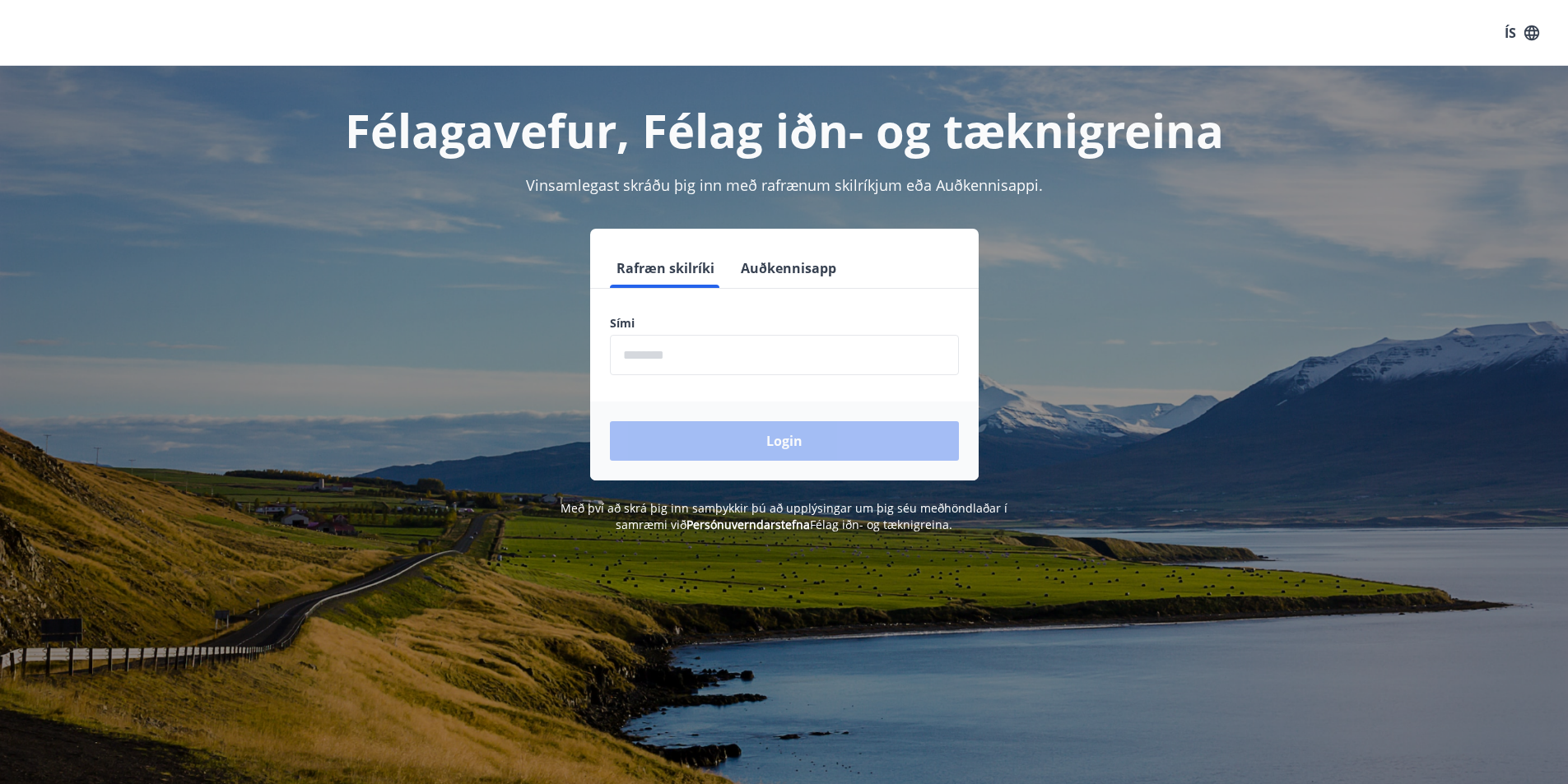
click at [674, 357] on input "phone" at bounding box center [784, 355] width 349 height 41
type input "********"
click at [764, 433] on button "Login" at bounding box center [784, 441] width 349 height 40
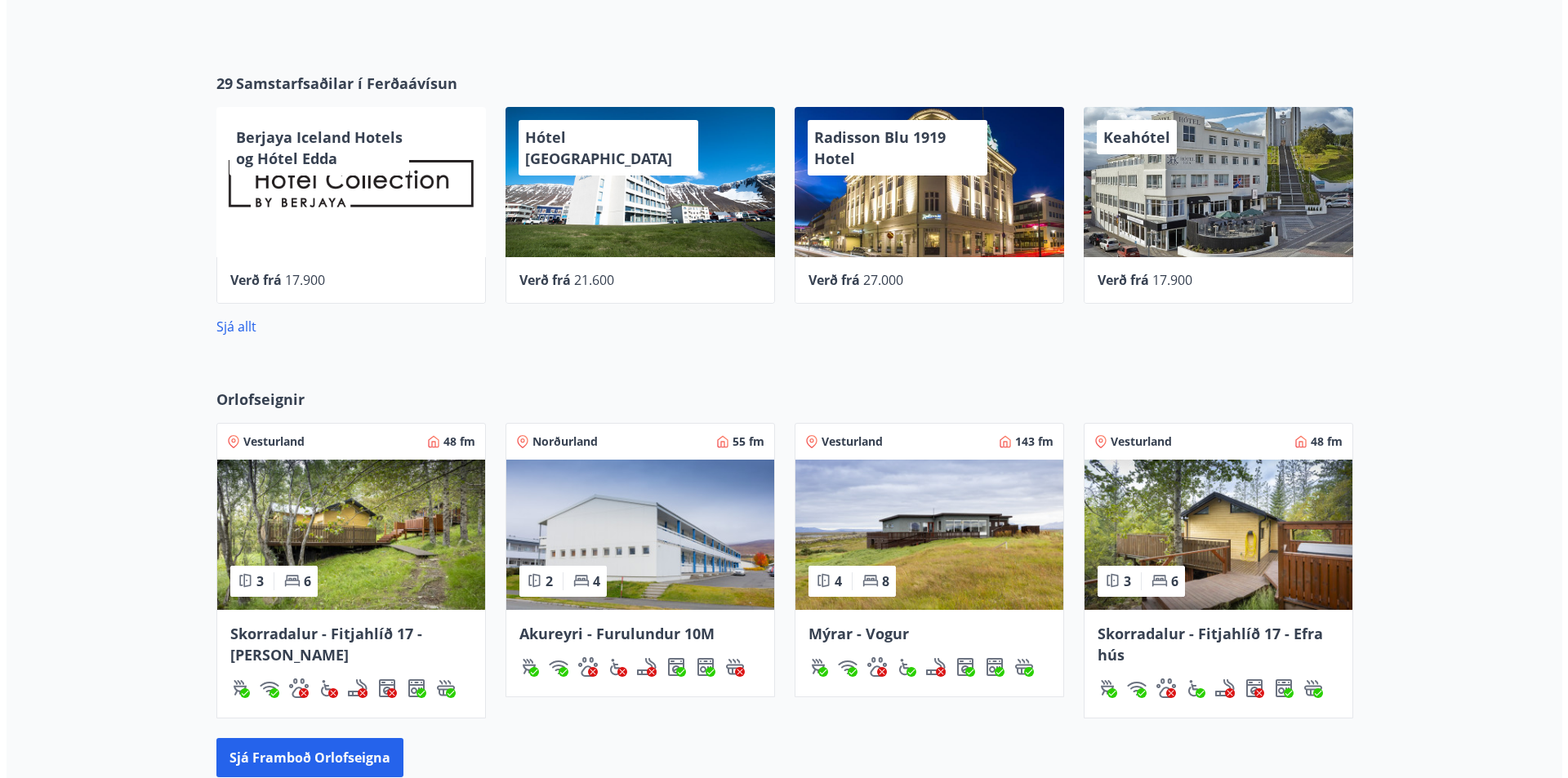
scroll to position [654, 0]
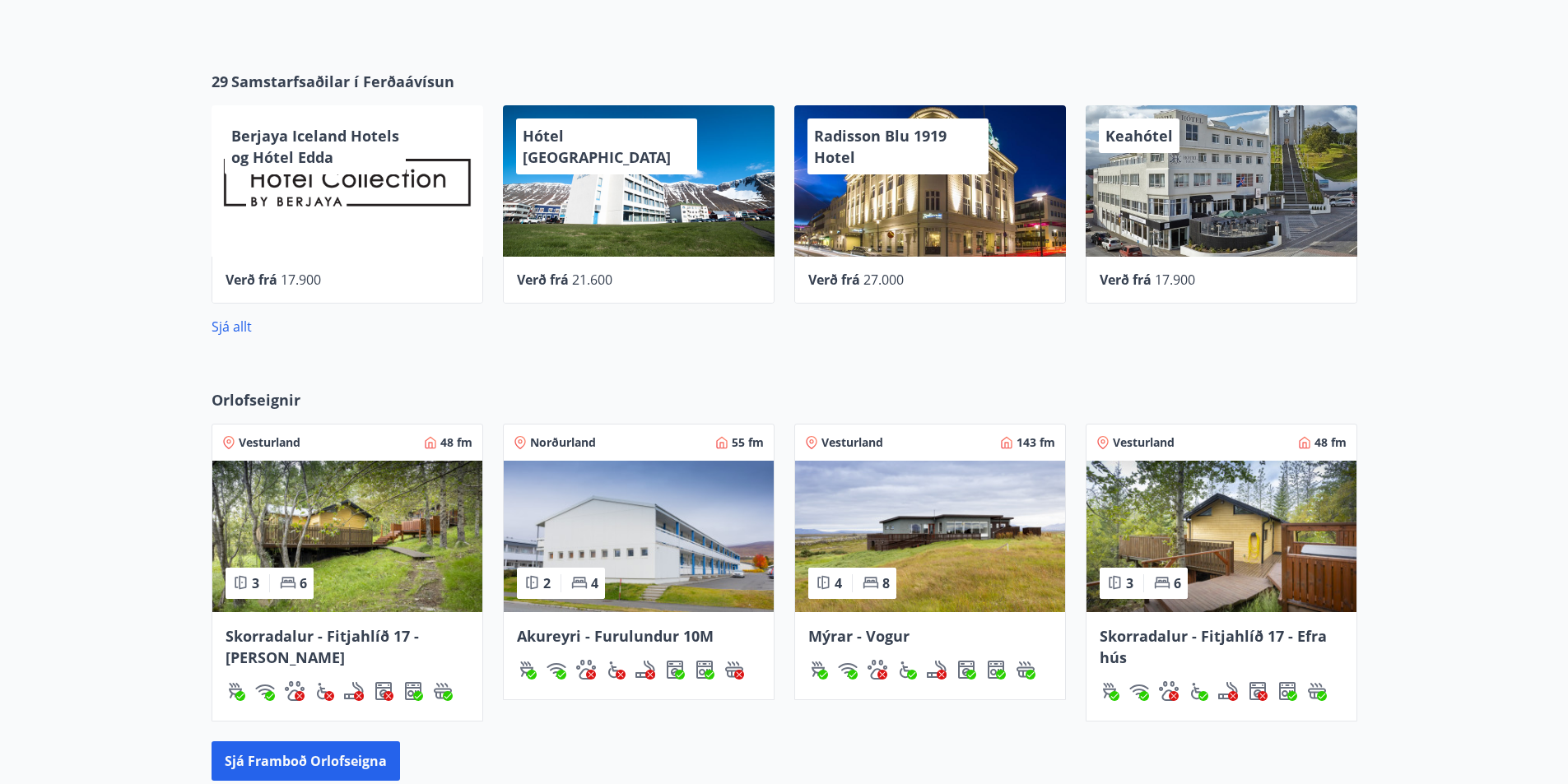
click at [637, 192] on div "Hótel [GEOGRAPHIC_DATA]" at bounding box center [639, 181] width 272 height 152
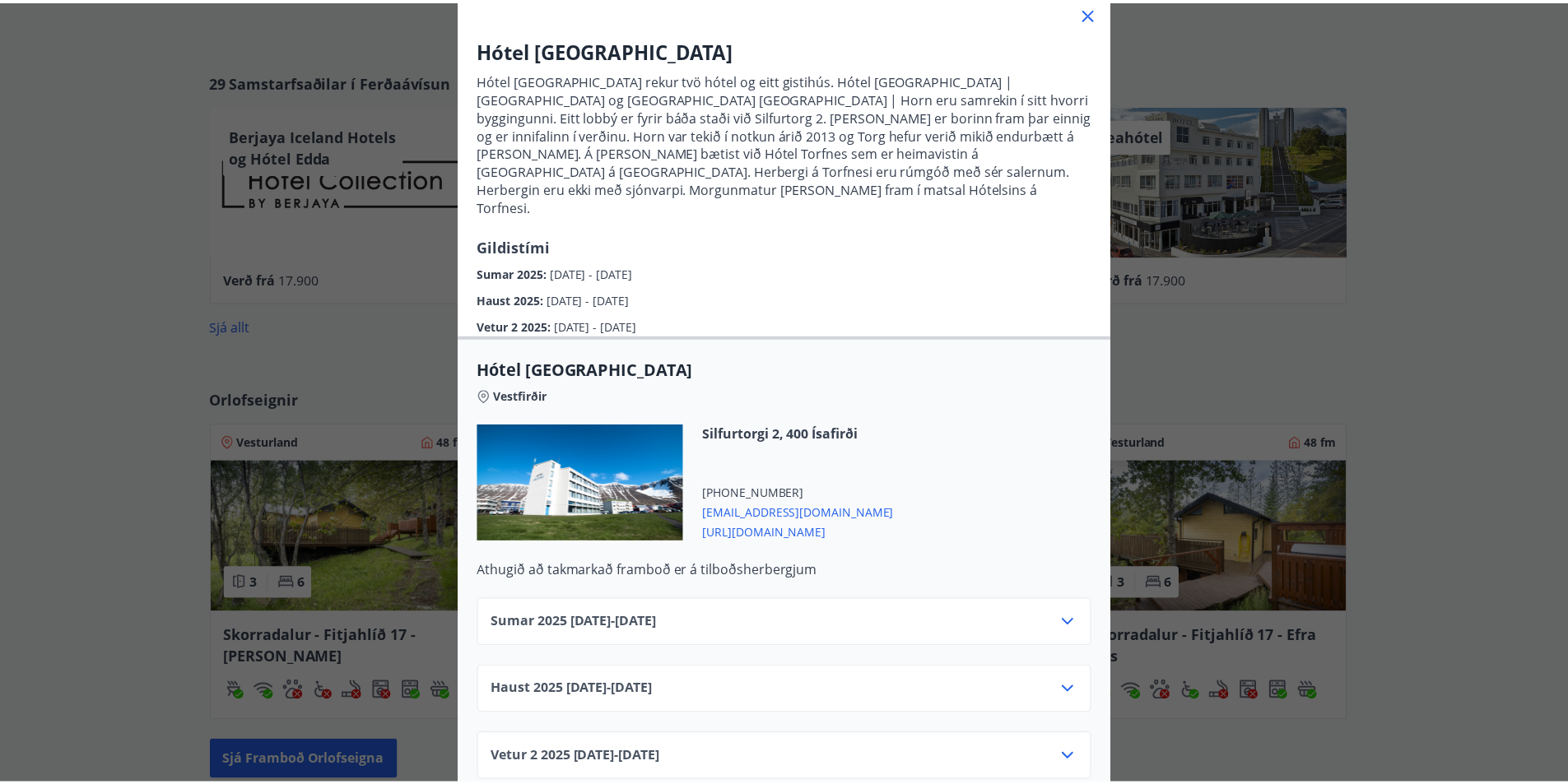
scroll to position [0, 0]
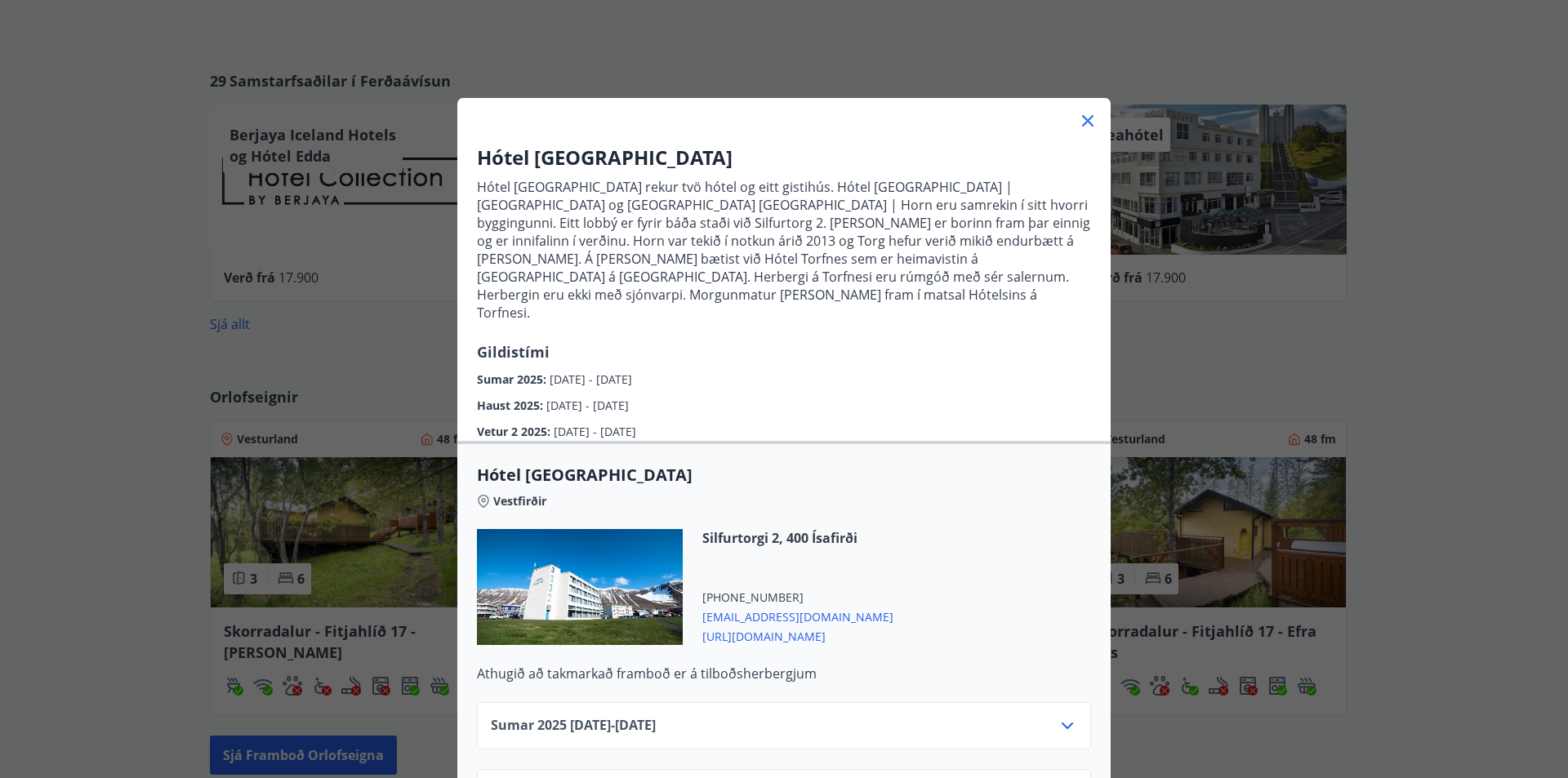
click at [1079, 127] on icon at bounding box center [1088, 121] width 19 height 19
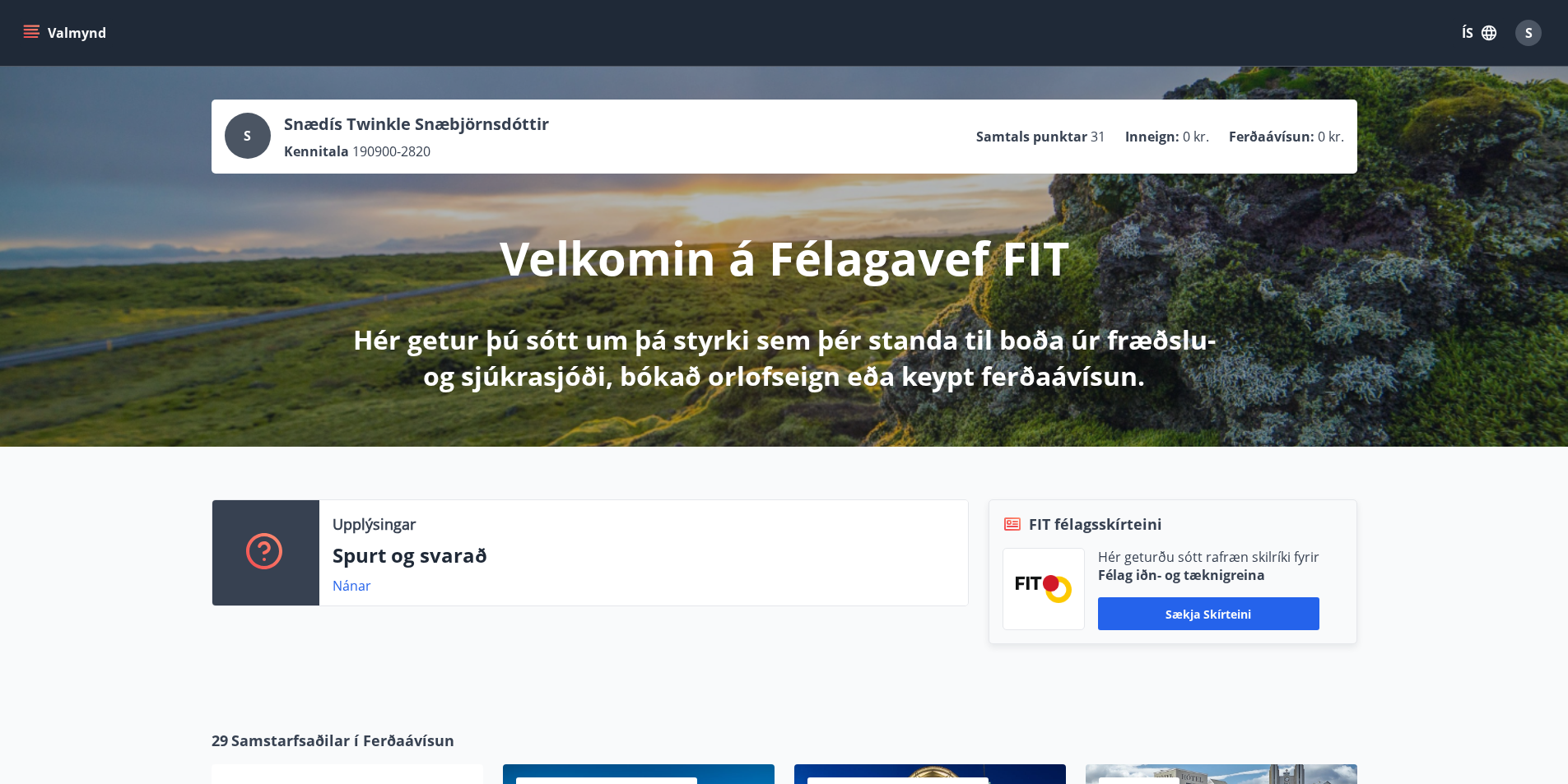
click at [40, 24] on button "Valmynd" at bounding box center [65, 34] width 93 height 30
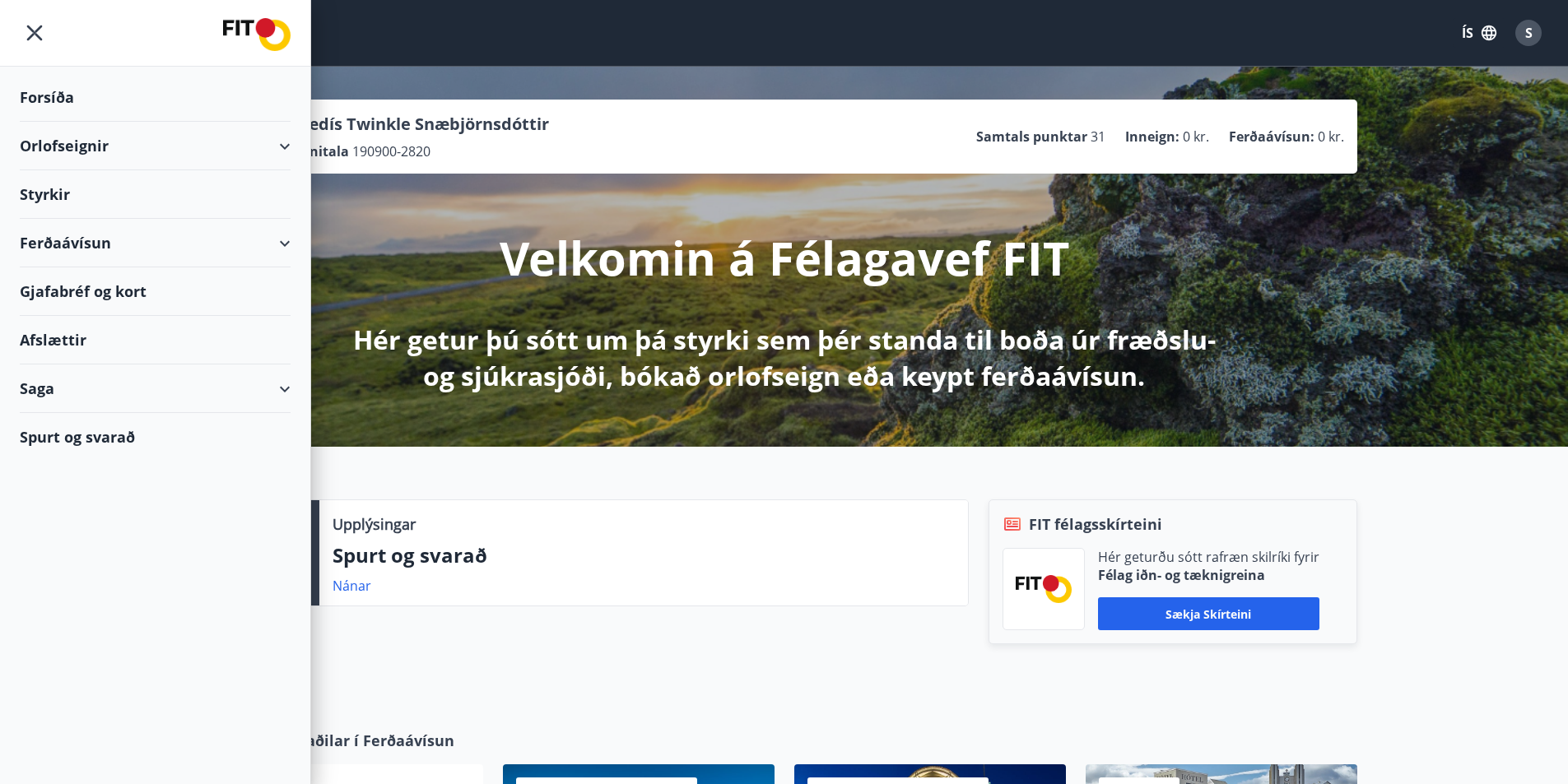
click at [43, 122] on div "Styrkir" at bounding box center [154, 97] width 271 height 49
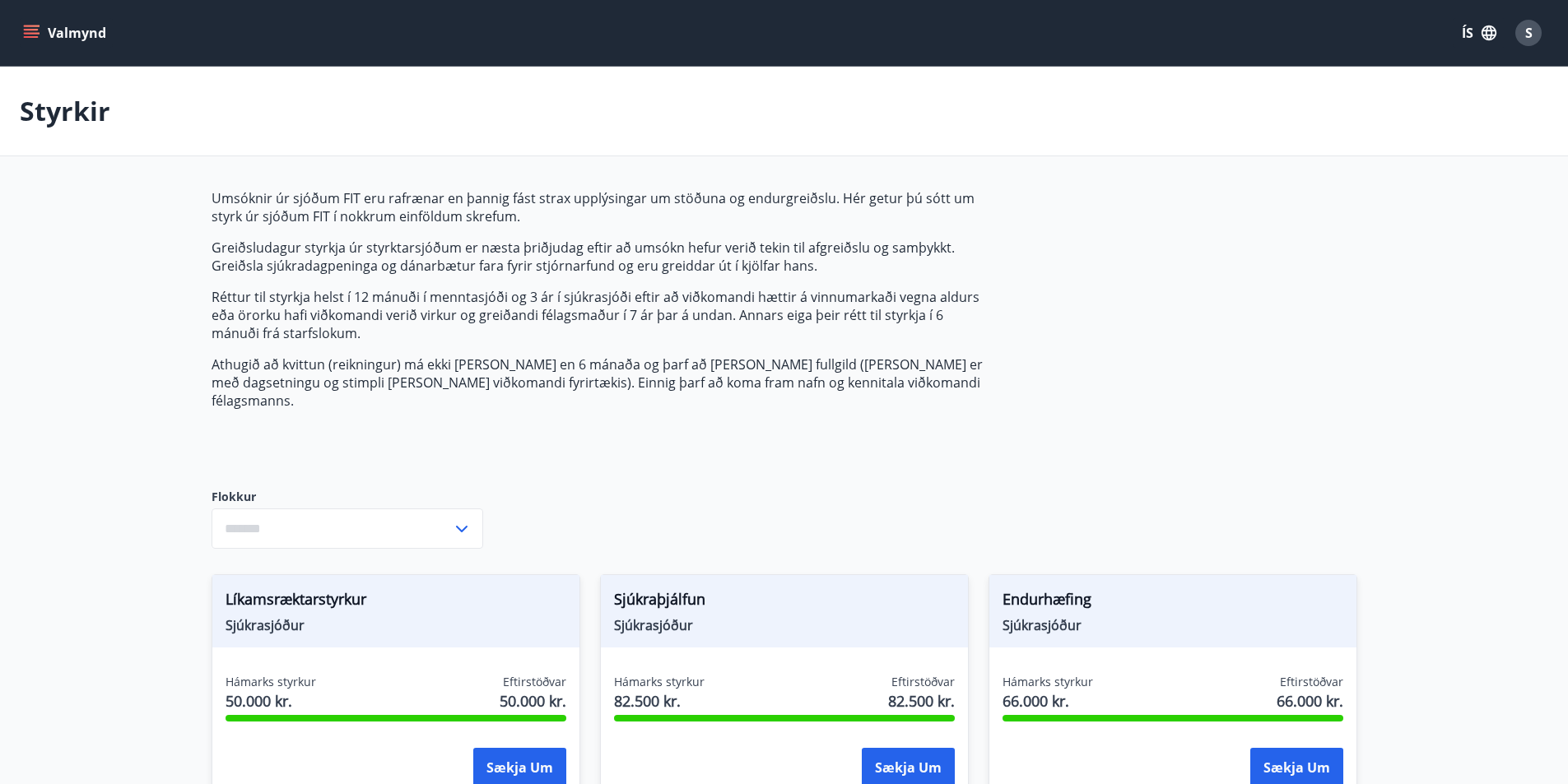
type input "***"
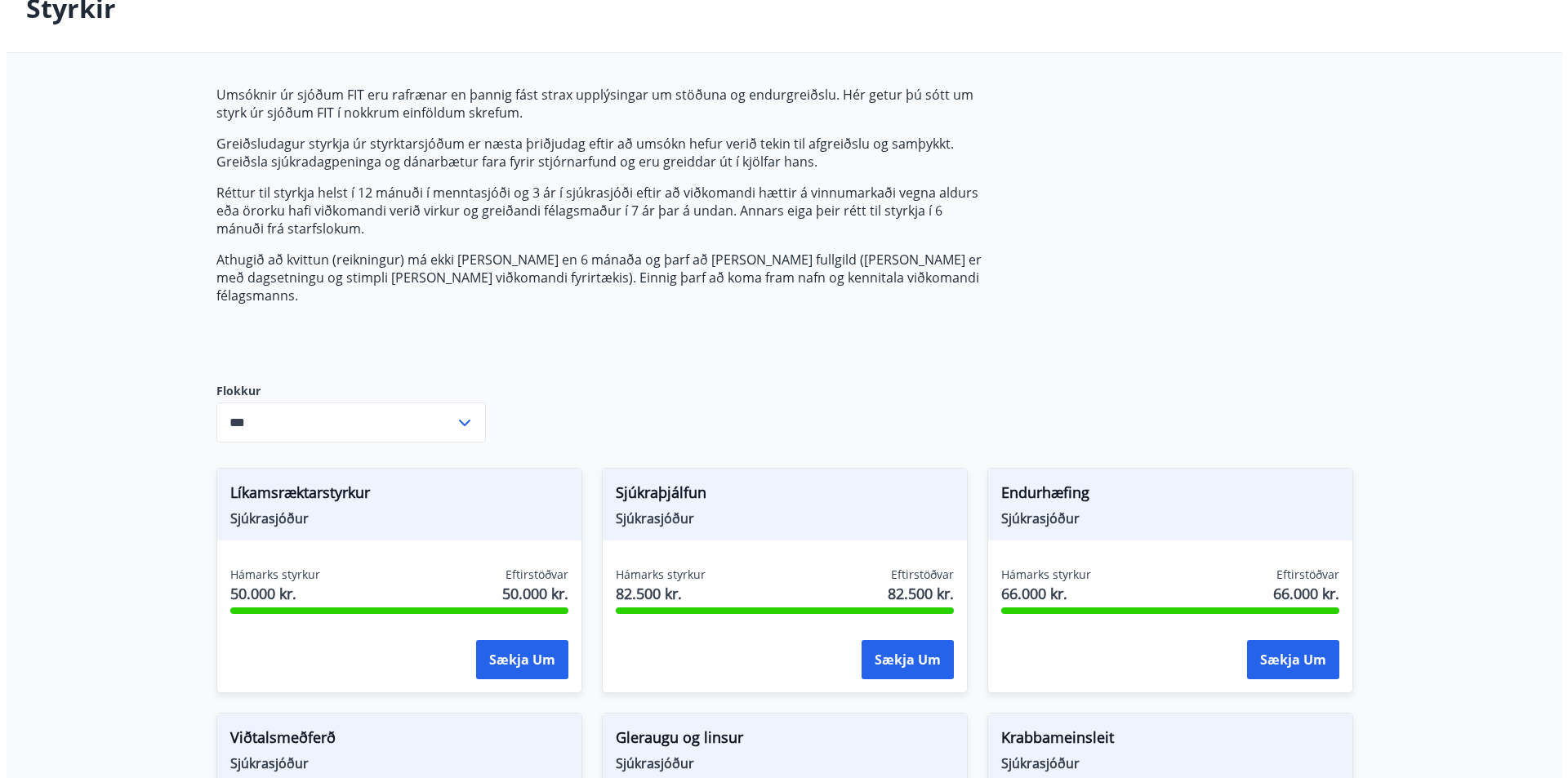
scroll to position [184, 0]
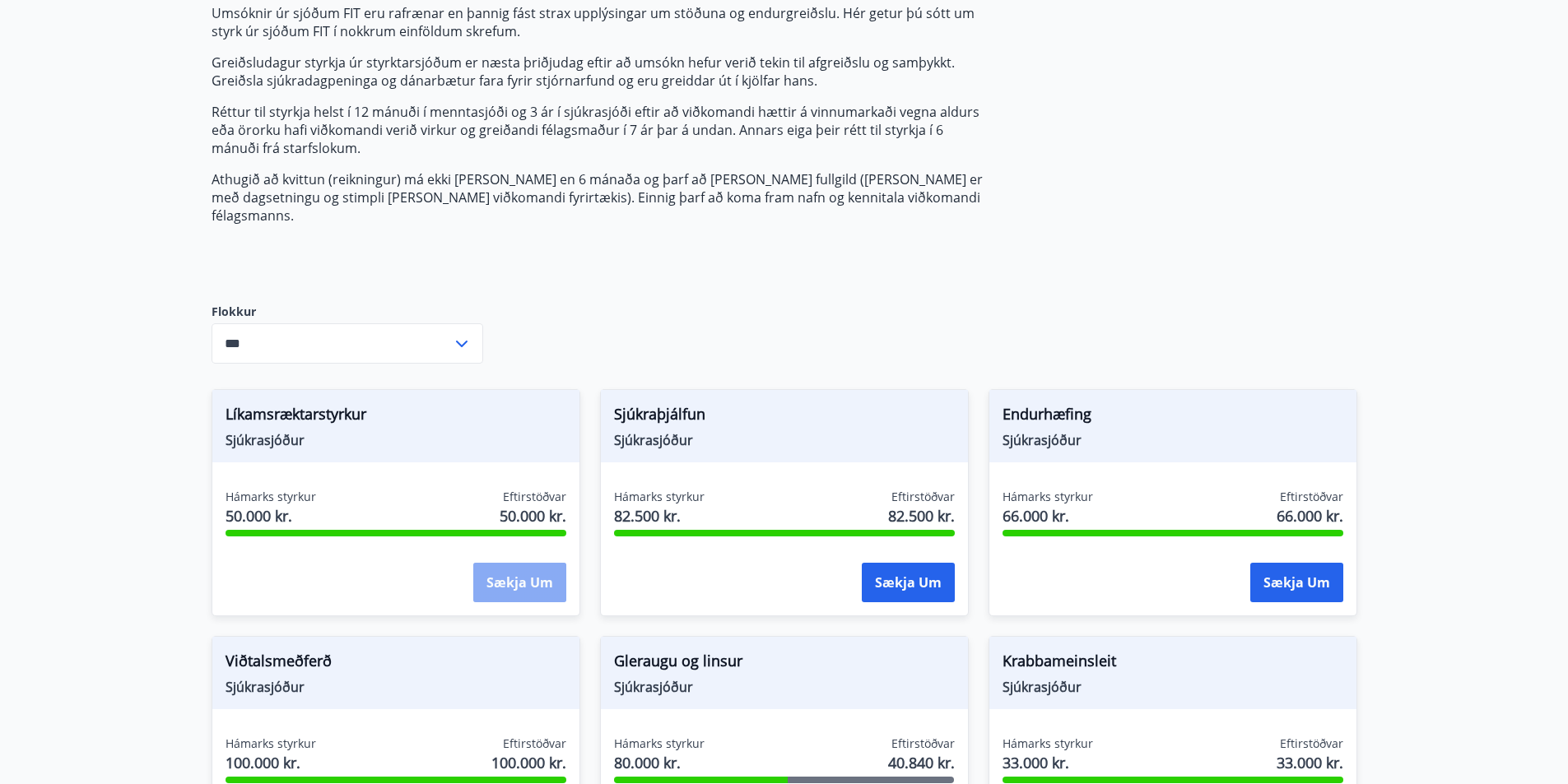
click at [500, 563] on button "Sækja um" at bounding box center [520, 582] width 93 height 40
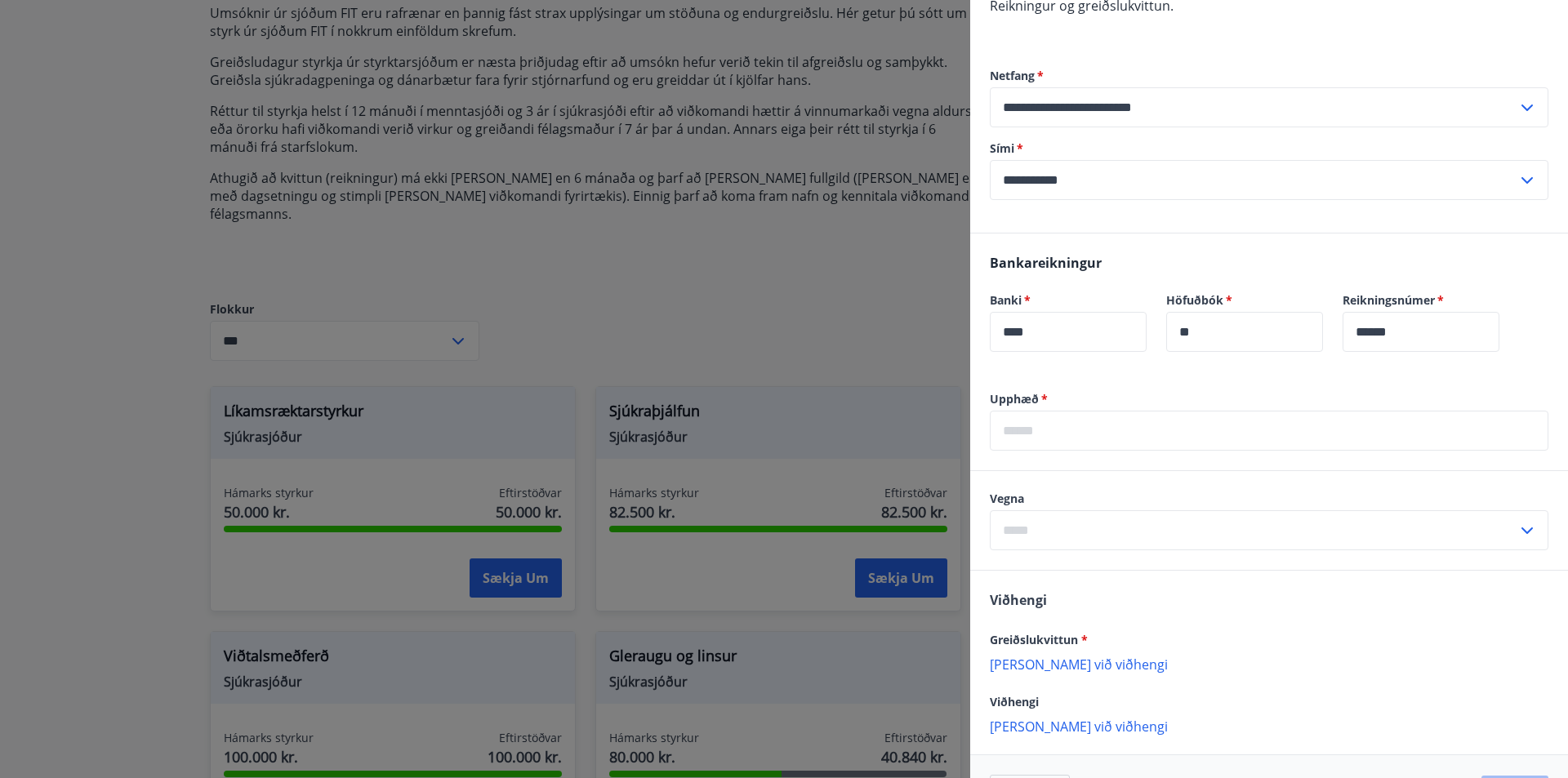
scroll to position [343, 0]
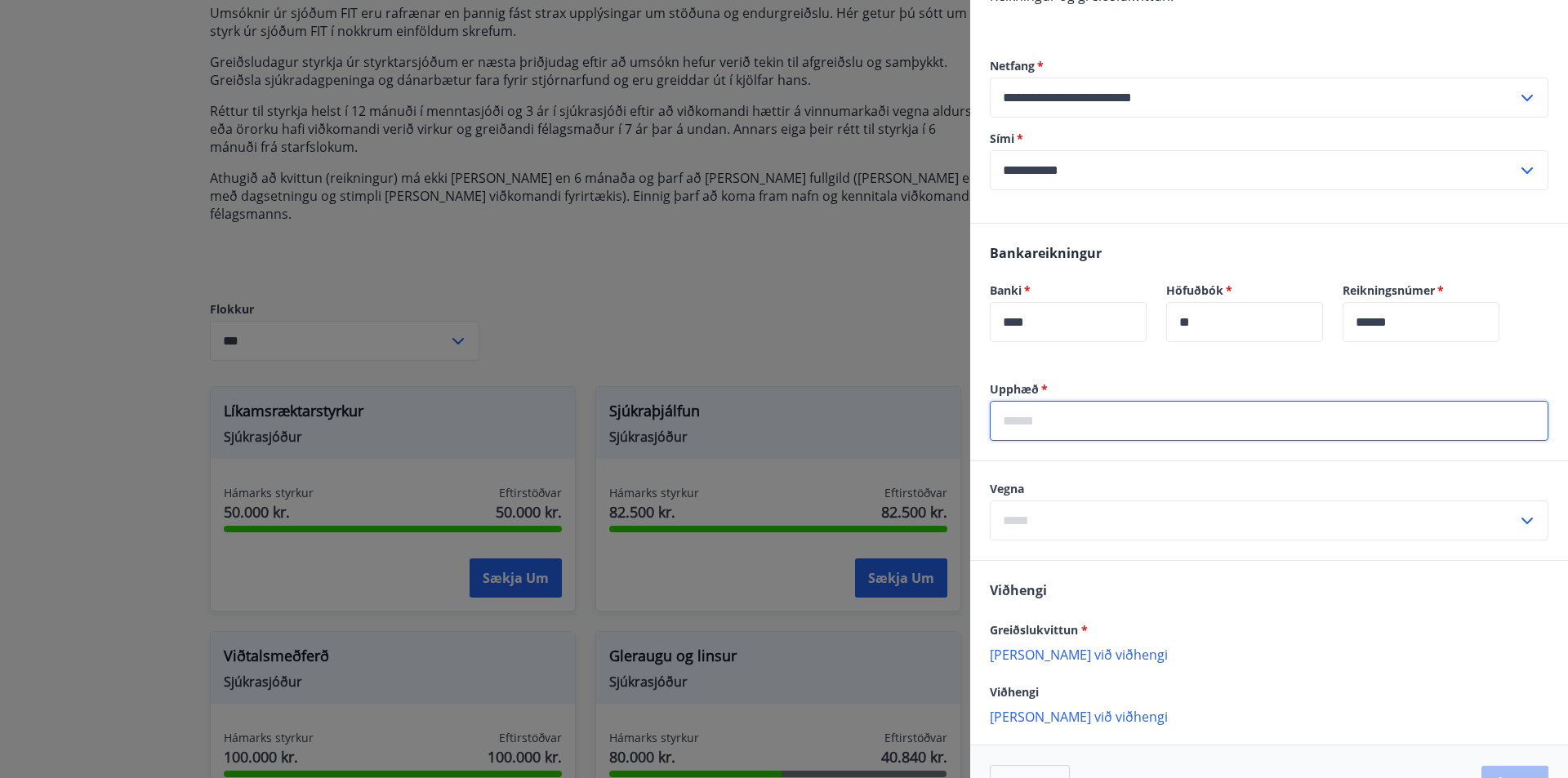
click at [1057, 402] on input "text" at bounding box center [1269, 421] width 559 height 40
type input "******"
click at [1055, 501] on input "text" at bounding box center [1254, 521] width 528 height 40
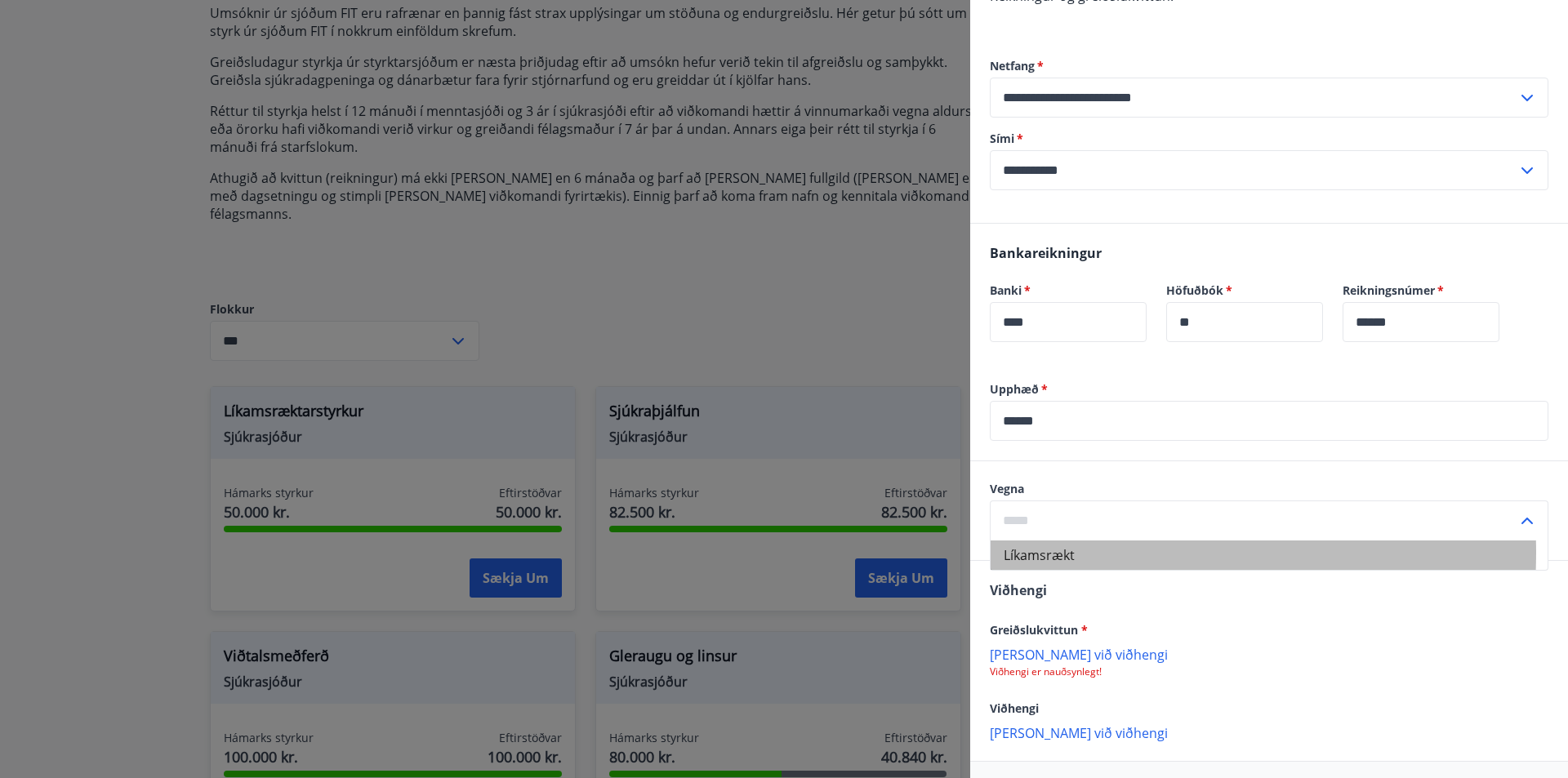
click at [1067, 541] on li "Líkamsrækt" at bounding box center [1269, 556] width 557 height 30
type input "**********"
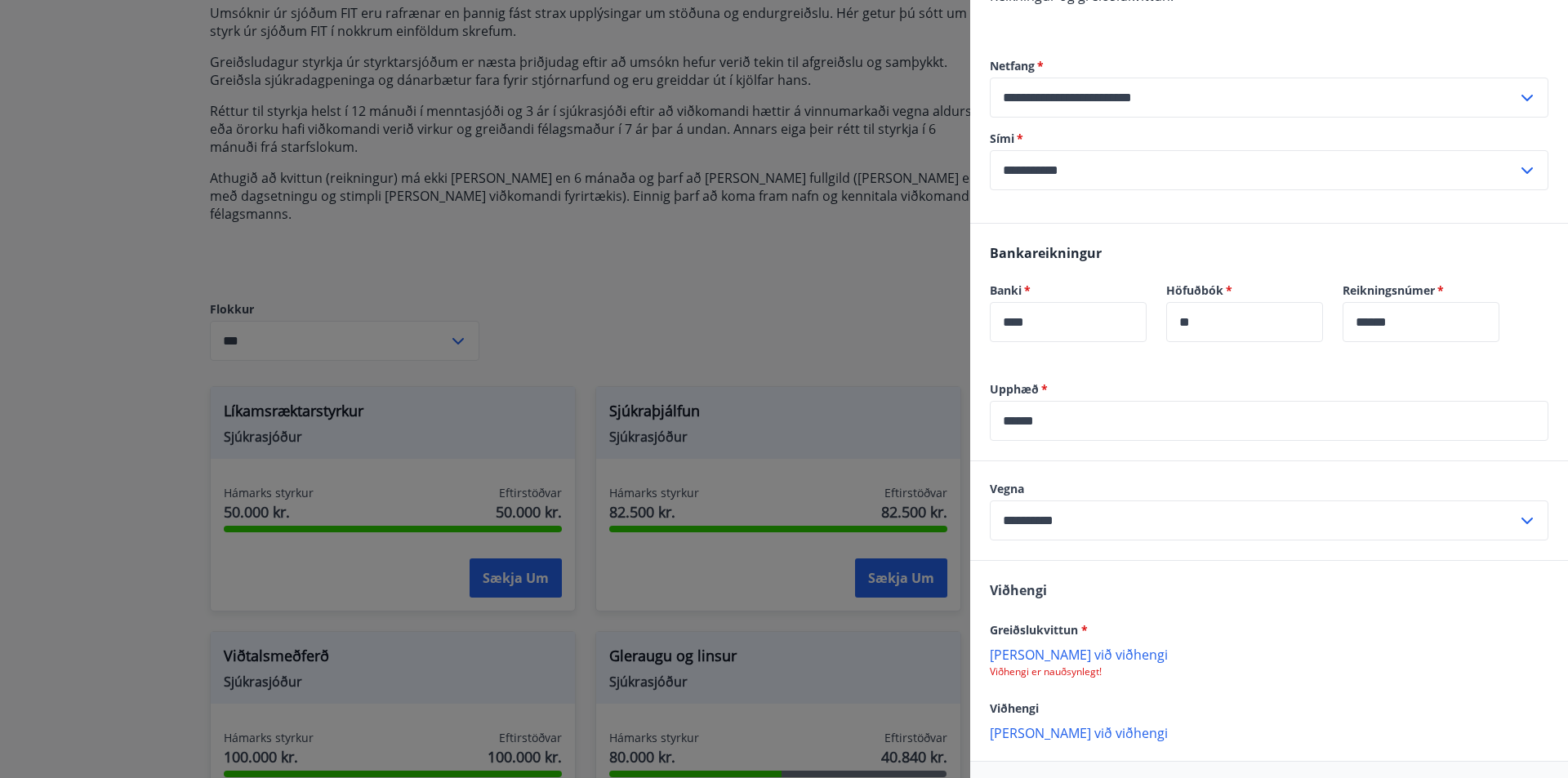
scroll to position [387, 0]
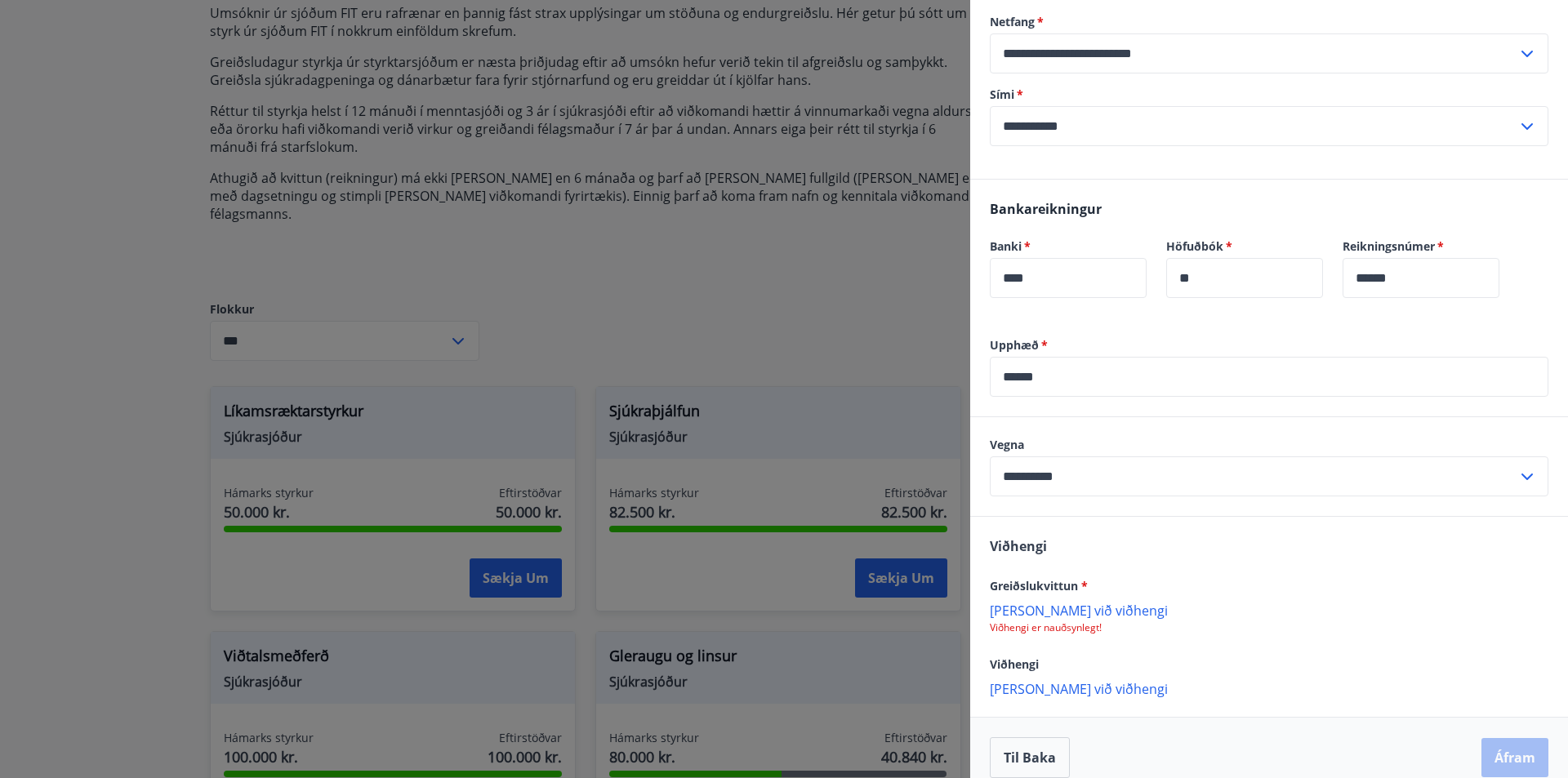
click at [1074, 602] on p "[PERSON_NAME] við viðhengi" at bounding box center [1269, 610] width 559 height 17
click at [1514, 738] on button "Áfram" at bounding box center [1515, 757] width 67 height 39
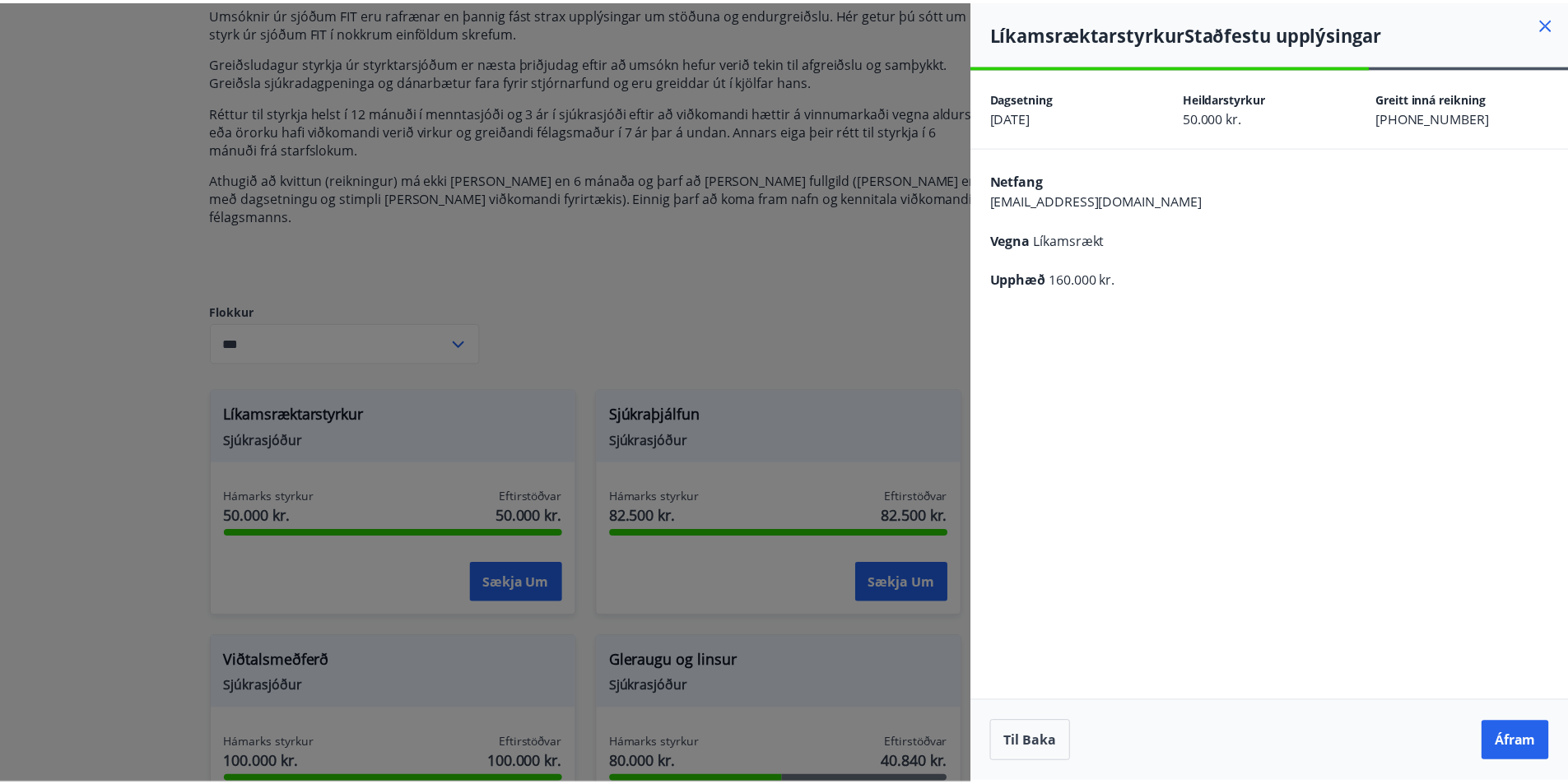
scroll to position [0, 0]
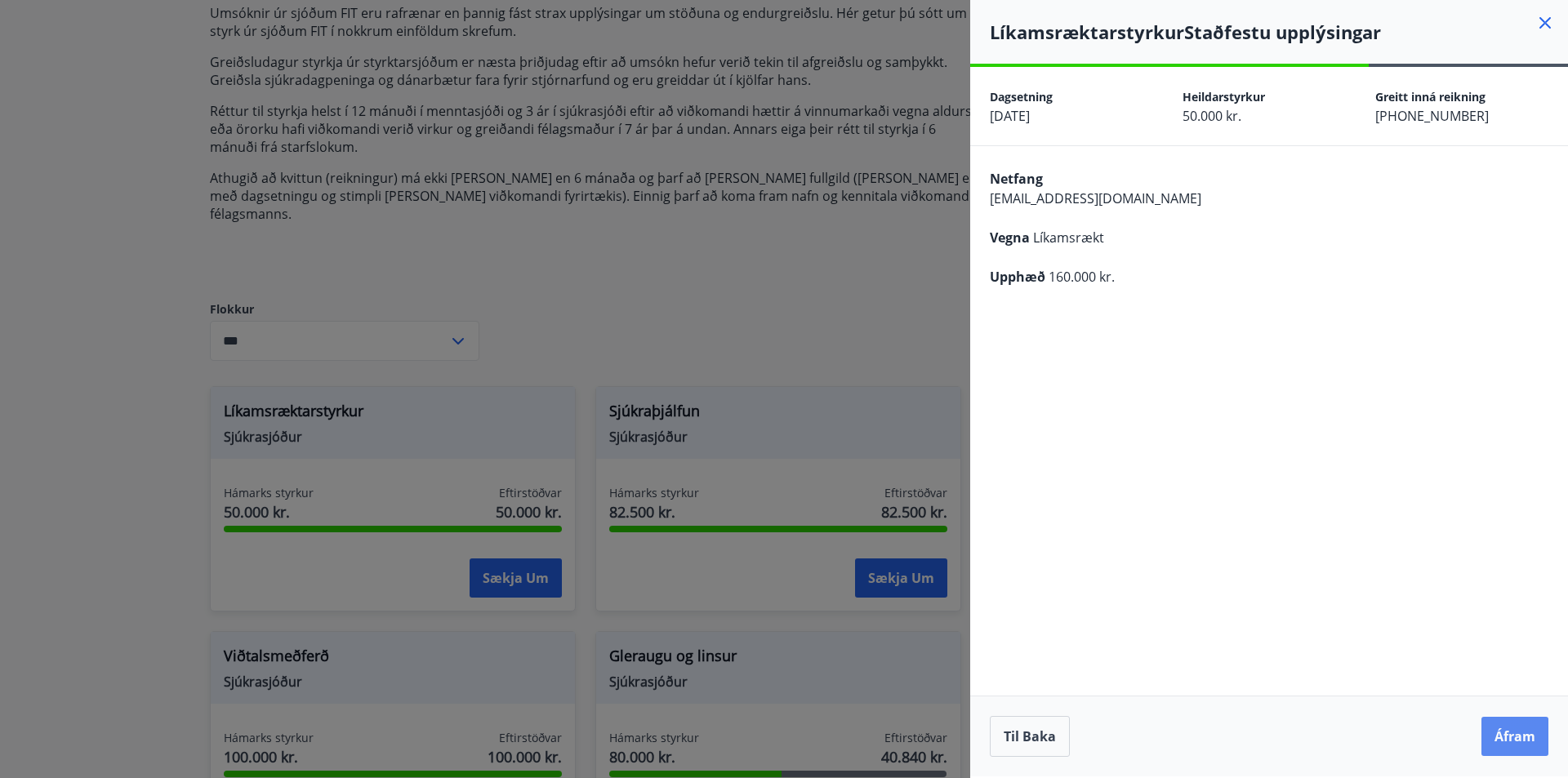
click at [1507, 732] on button "Áfram" at bounding box center [1515, 736] width 67 height 39
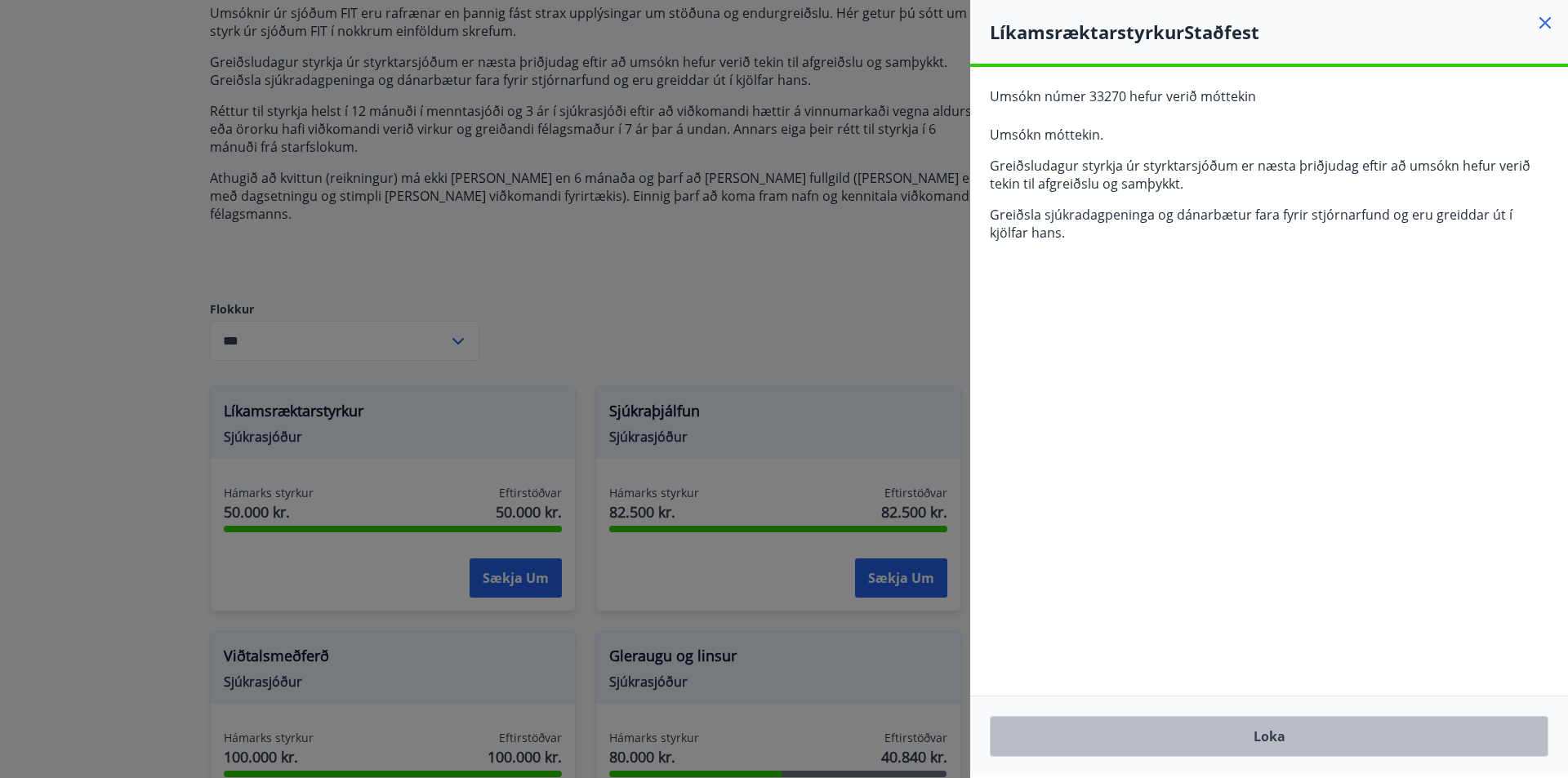
click at [1285, 729] on button "Loka" at bounding box center [1269, 736] width 559 height 41
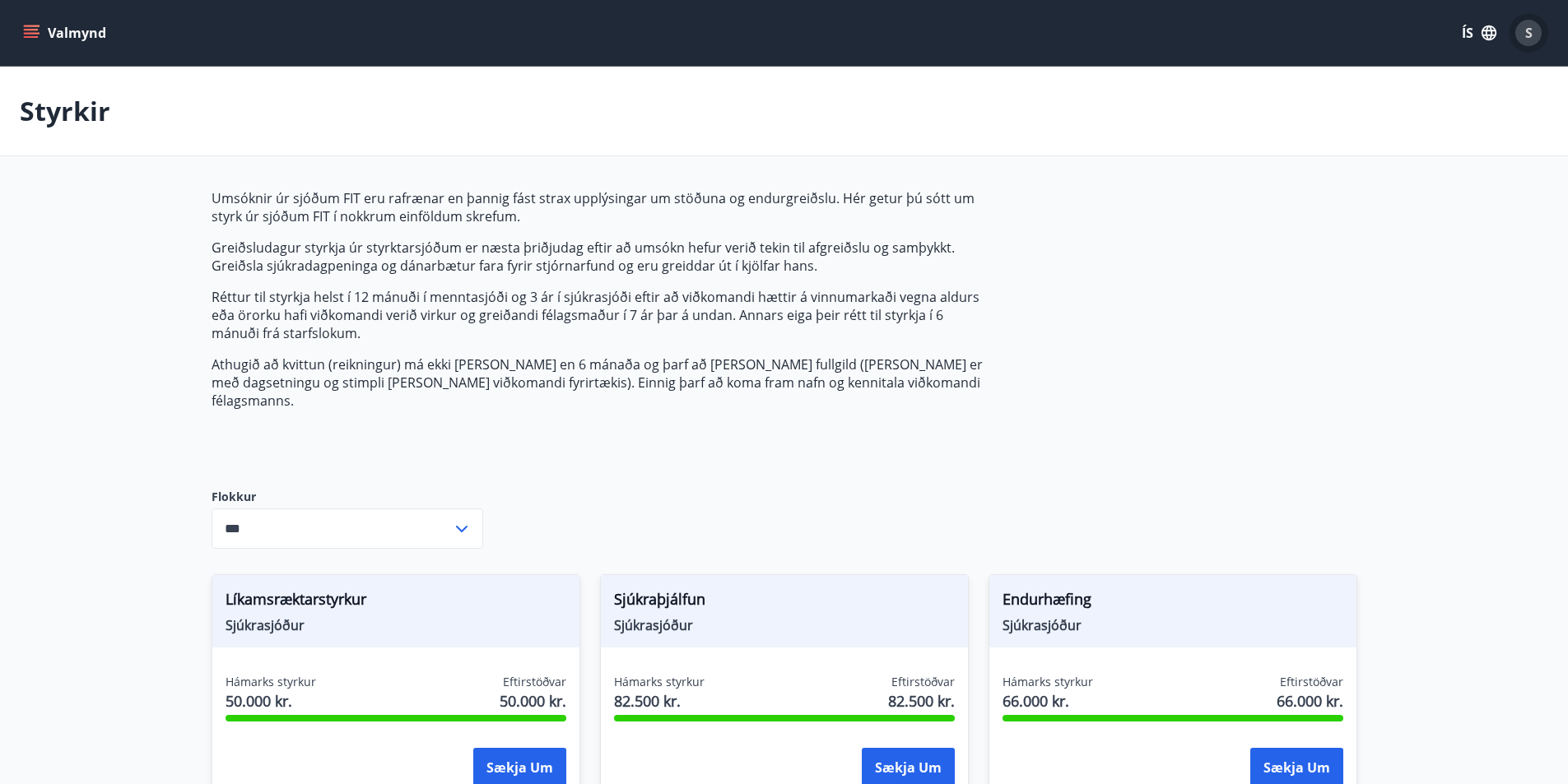
click at [1532, 31] on span "S" at bounding box center [1529, 33] width 7 height 19
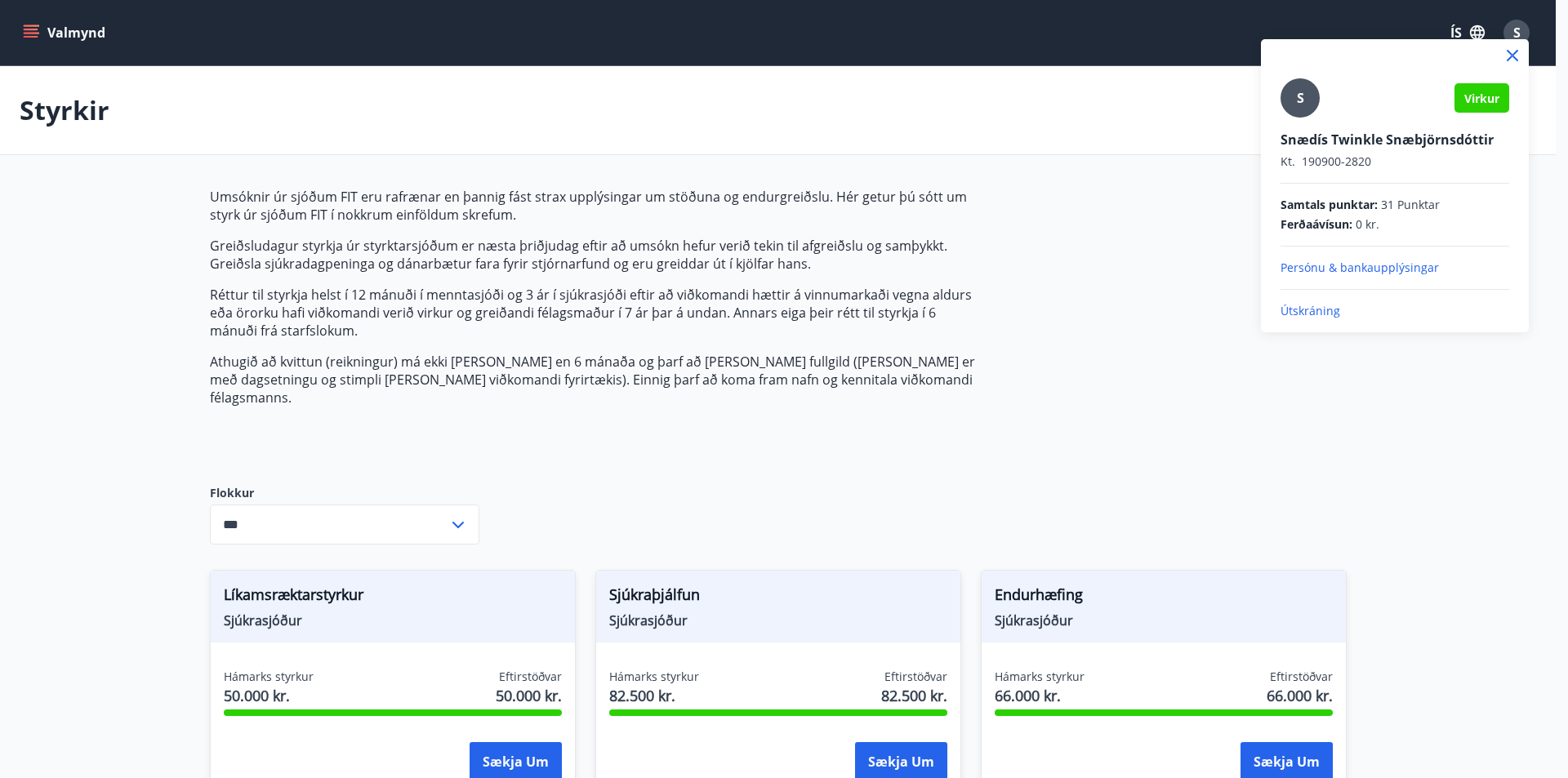
click at [1324, 311] on p "Útskráning" at bounding box center [1395, 311] width 229 height 17
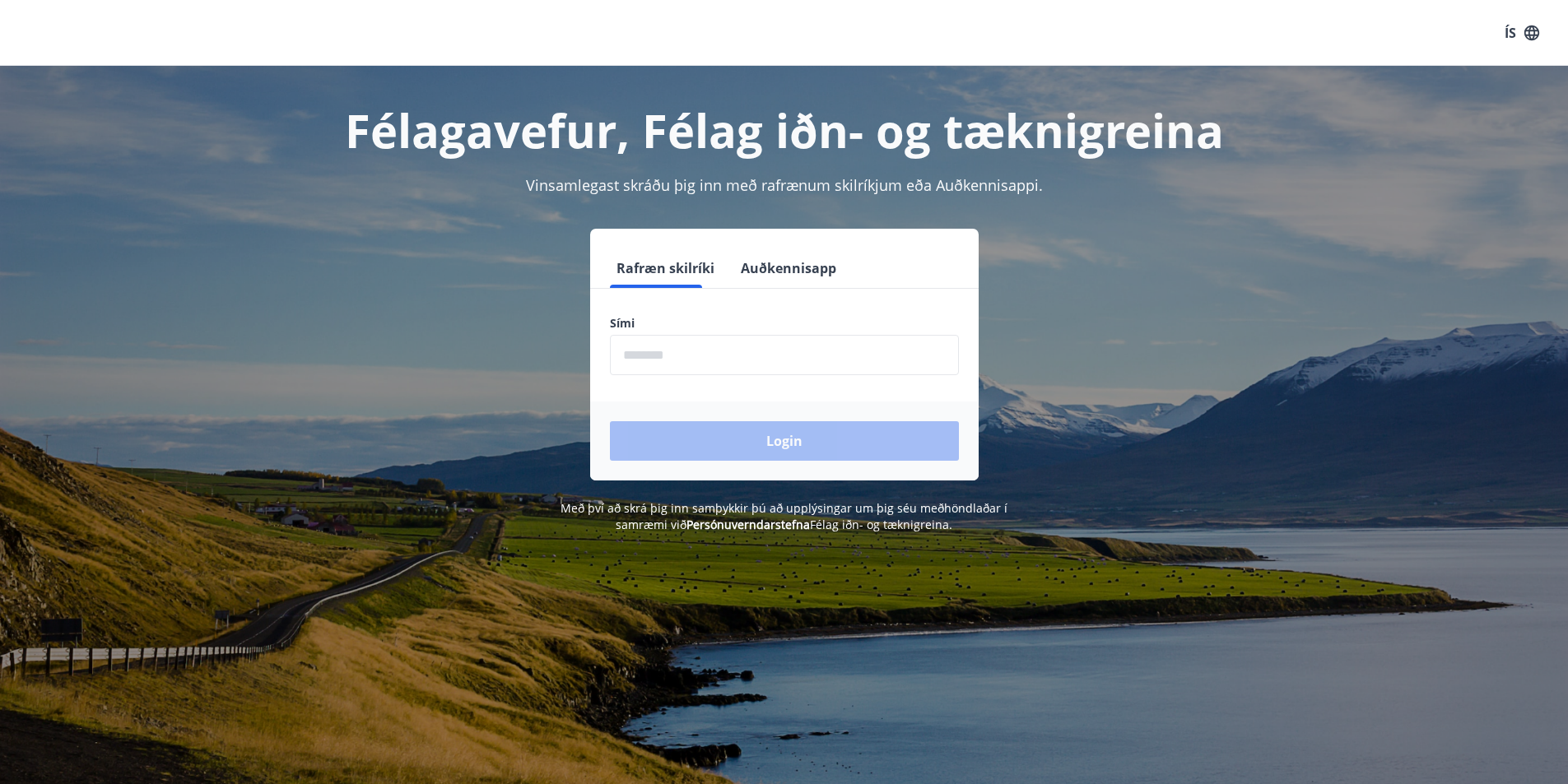
click at [686, 349] on input "phone" at bounding box center [784, 355] width 349 height 41
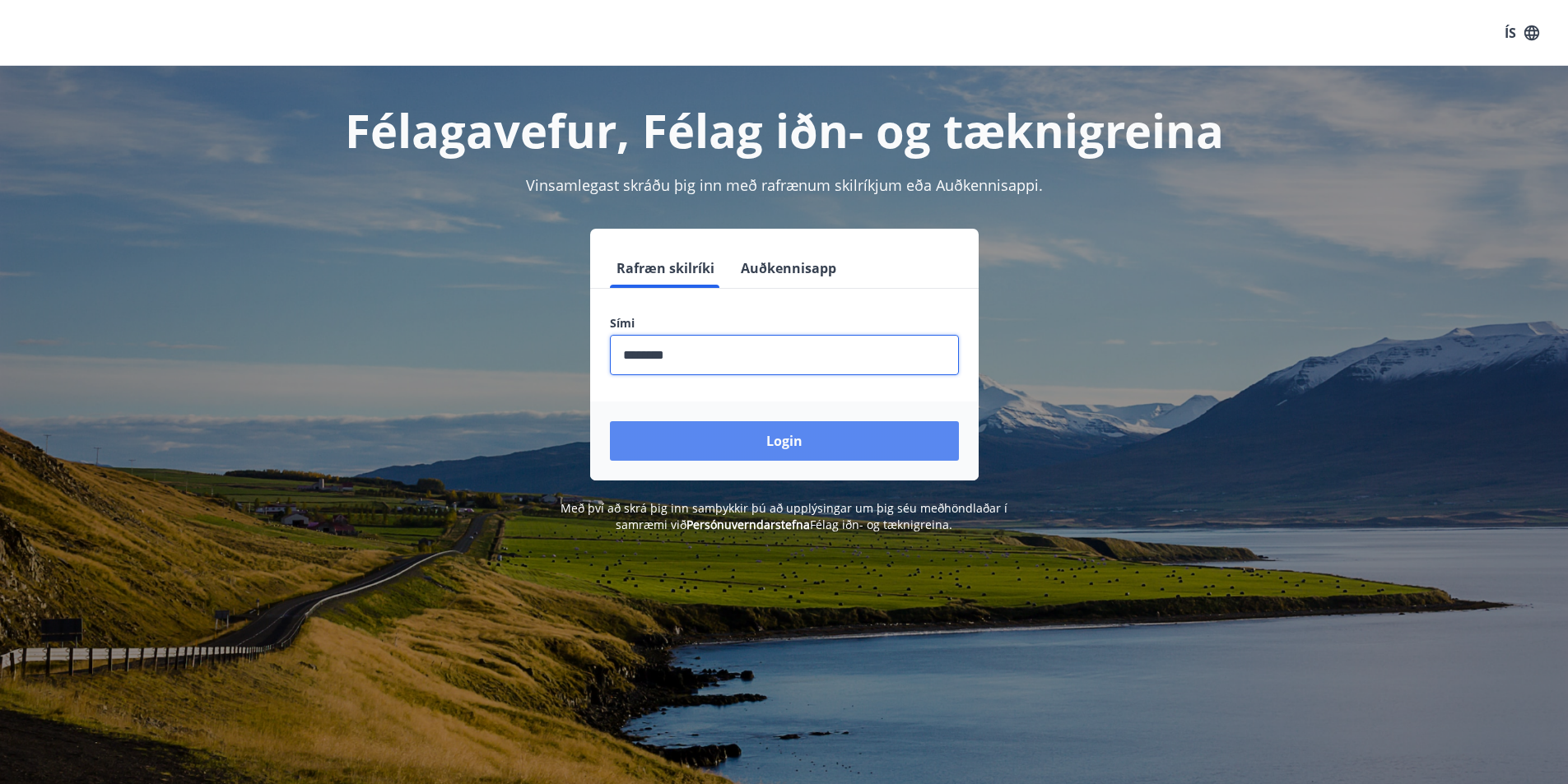
type input "********"
click at [814, 449] on button "Login" at bounding box center [784, 441] width 349 height 40
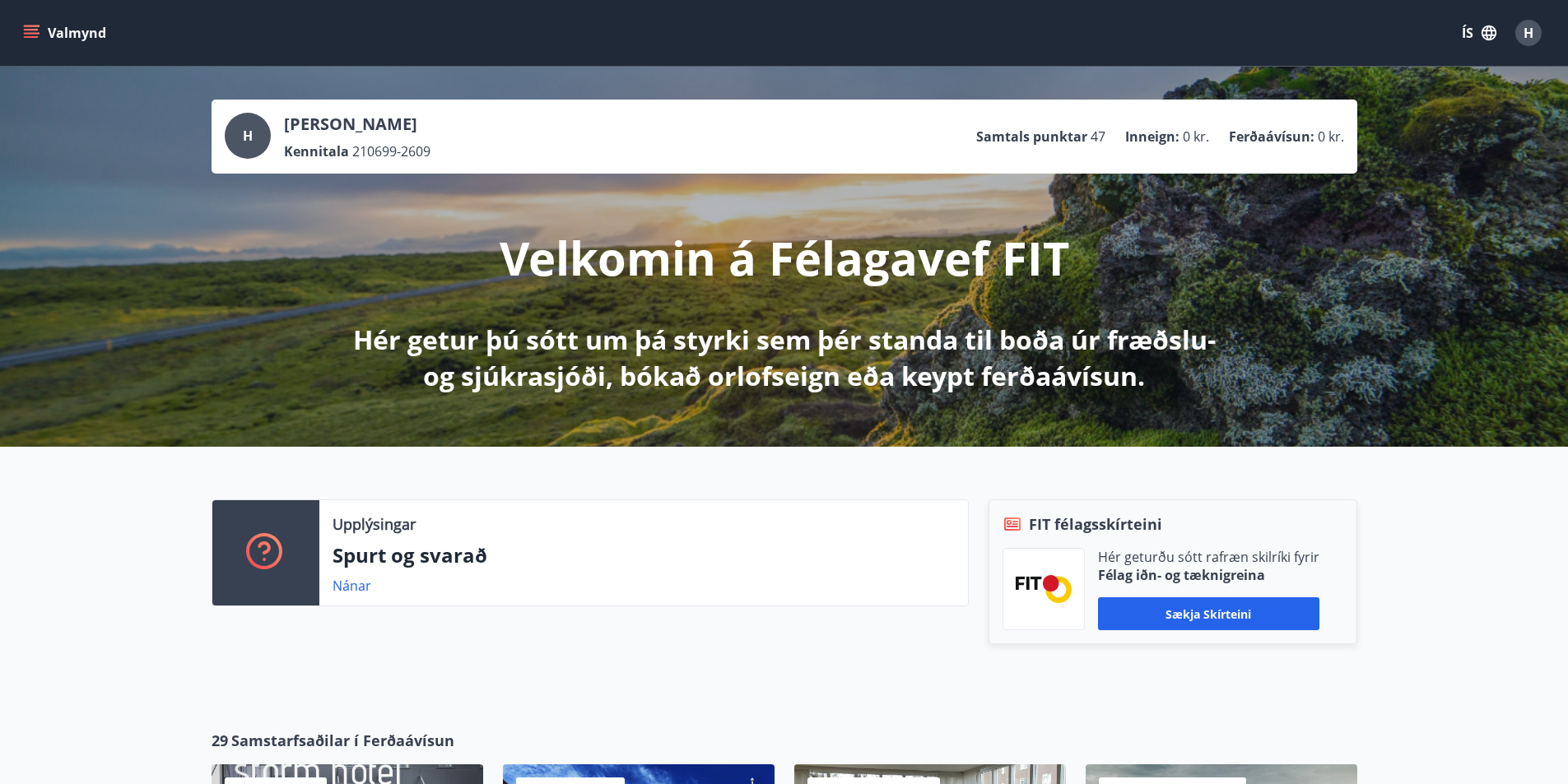
click at [74, 34] on button "Valmynd" at bounding box center [65, 34] width 93 height 30
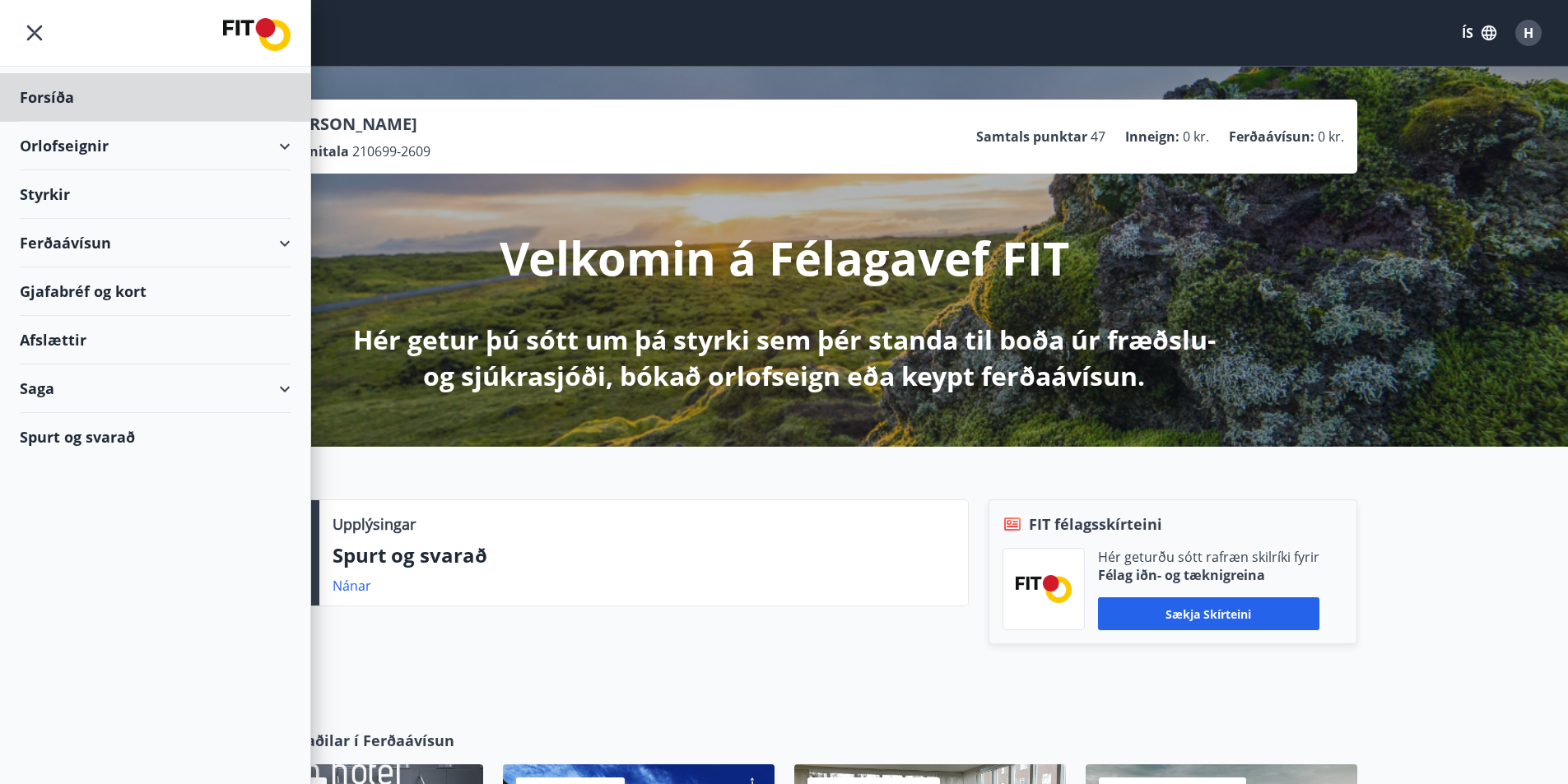
click at [59, 122] on div "Styrkir" at bounding box center [154, 97] width 271 height 49
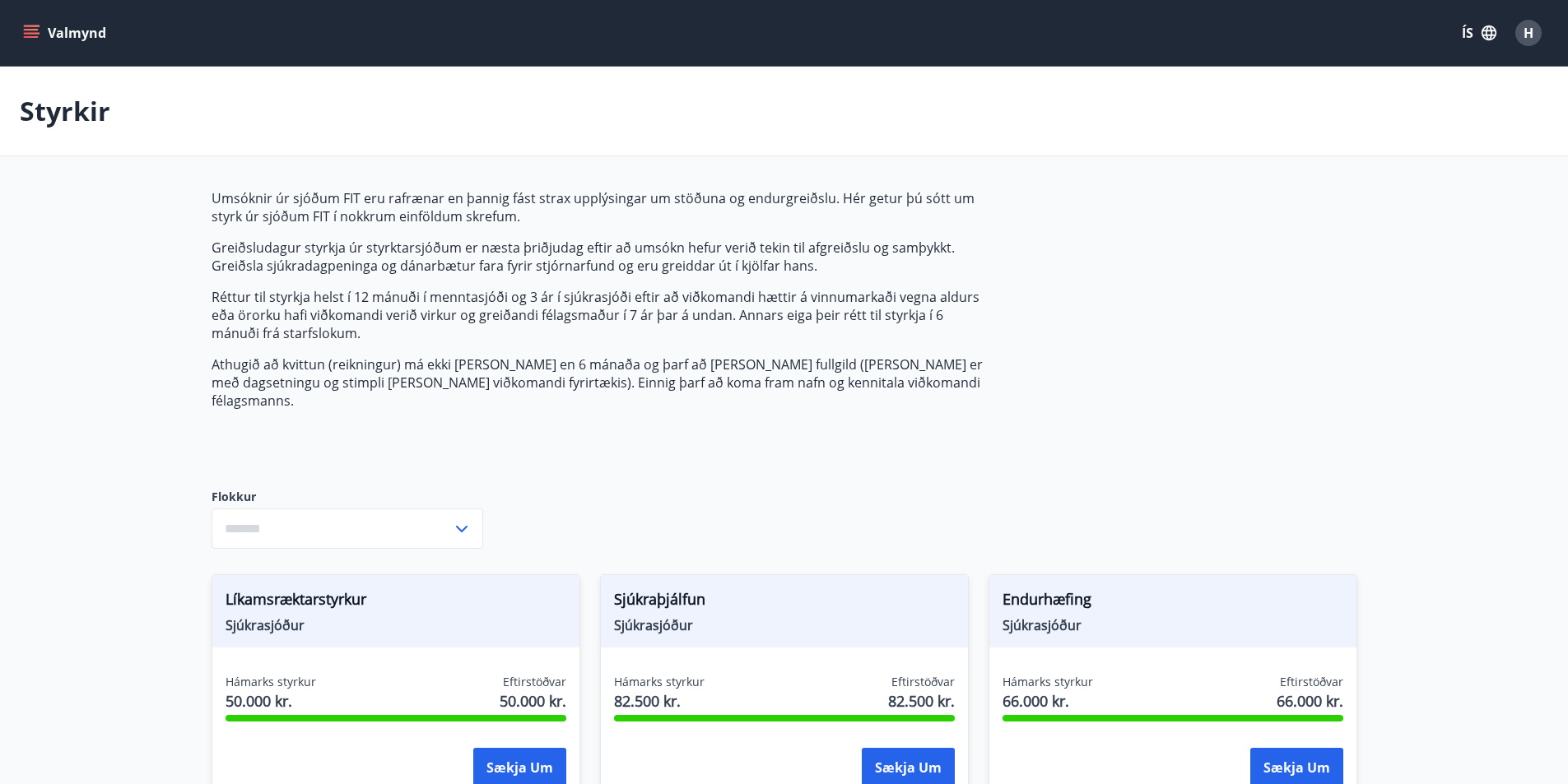
type input "***"
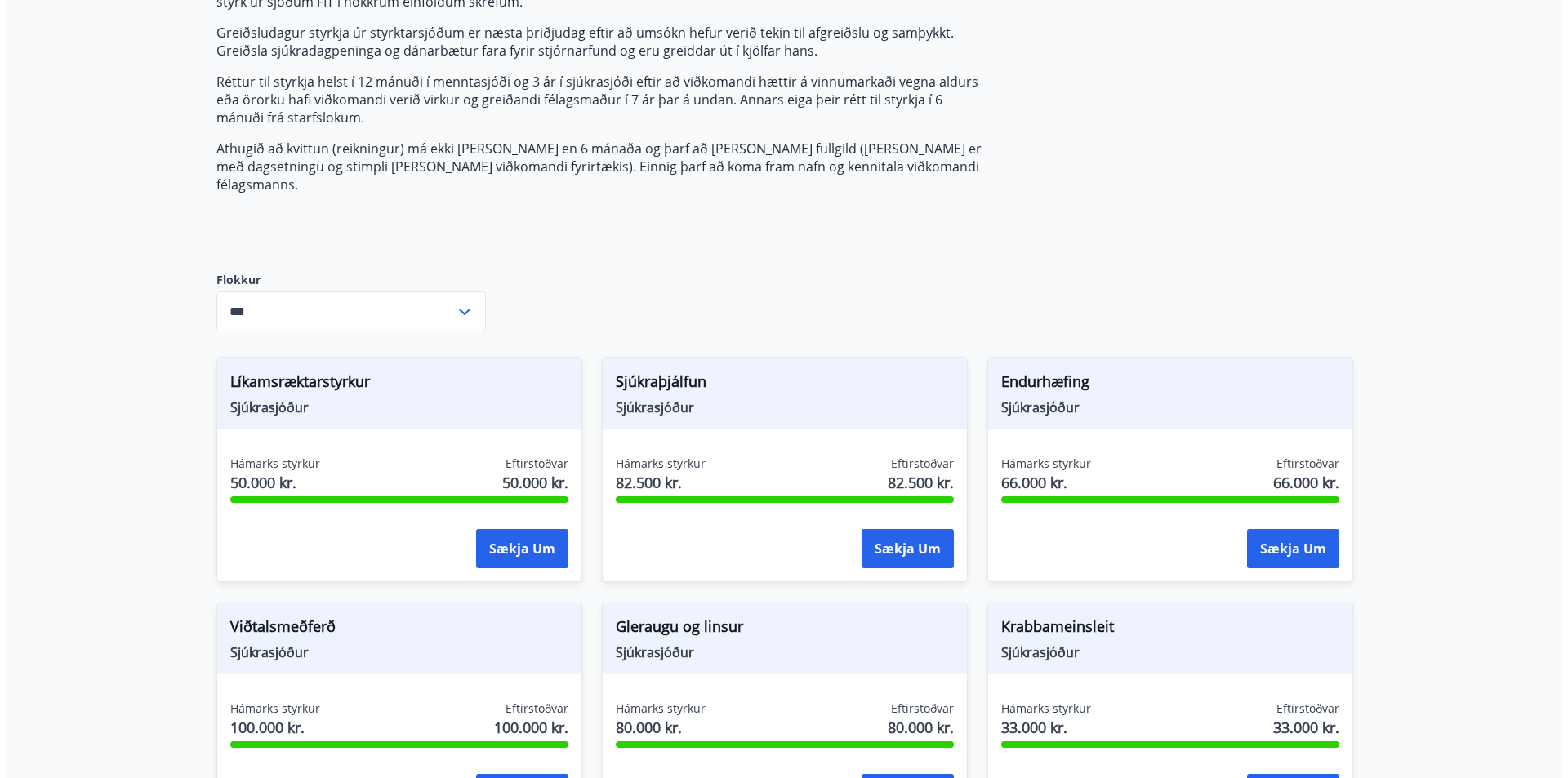
scroll to position [217, 0]
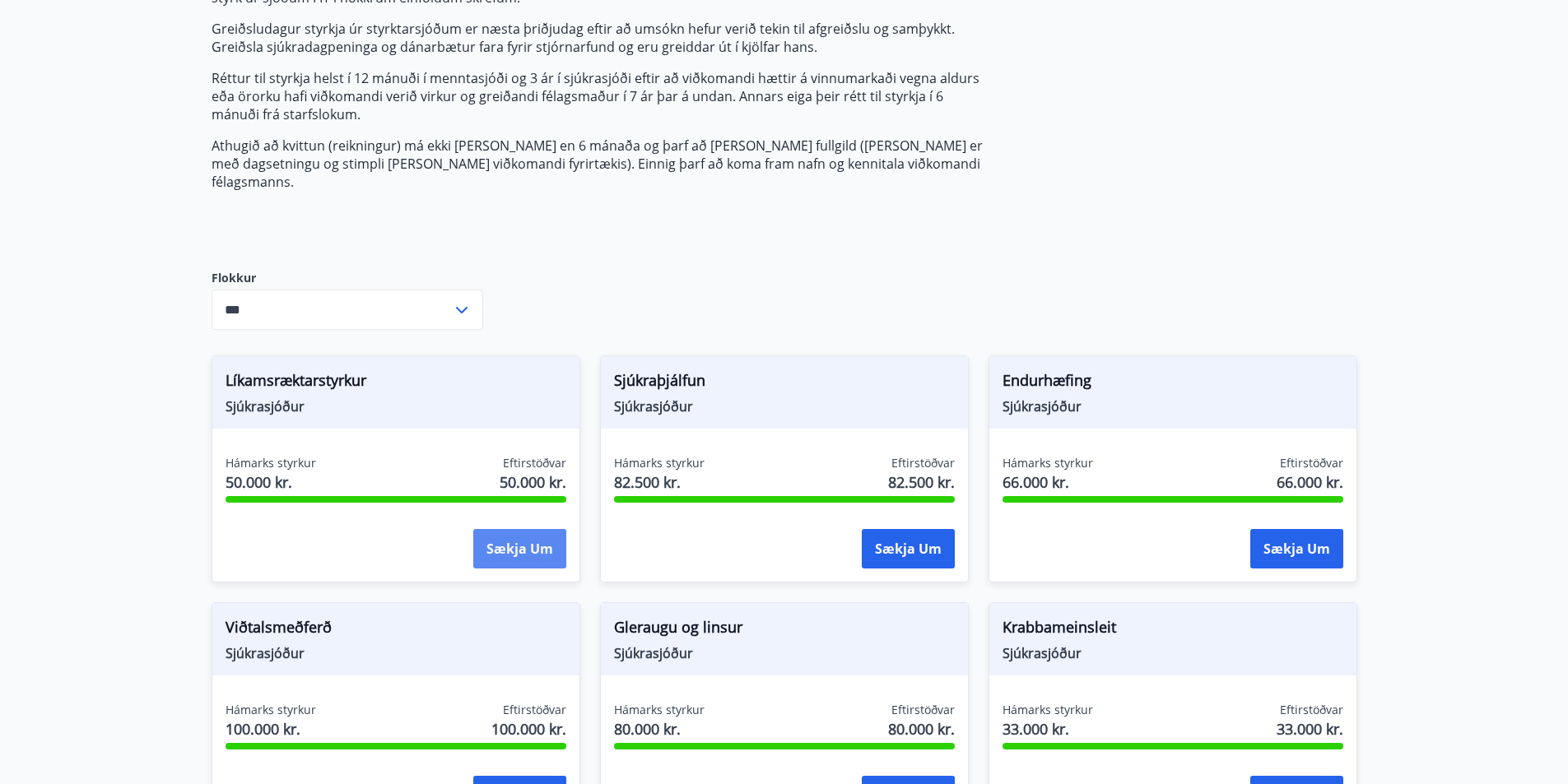
click at [514, 529] on button "Sækja um" at bounding box center [520, 549] width 93 height 40
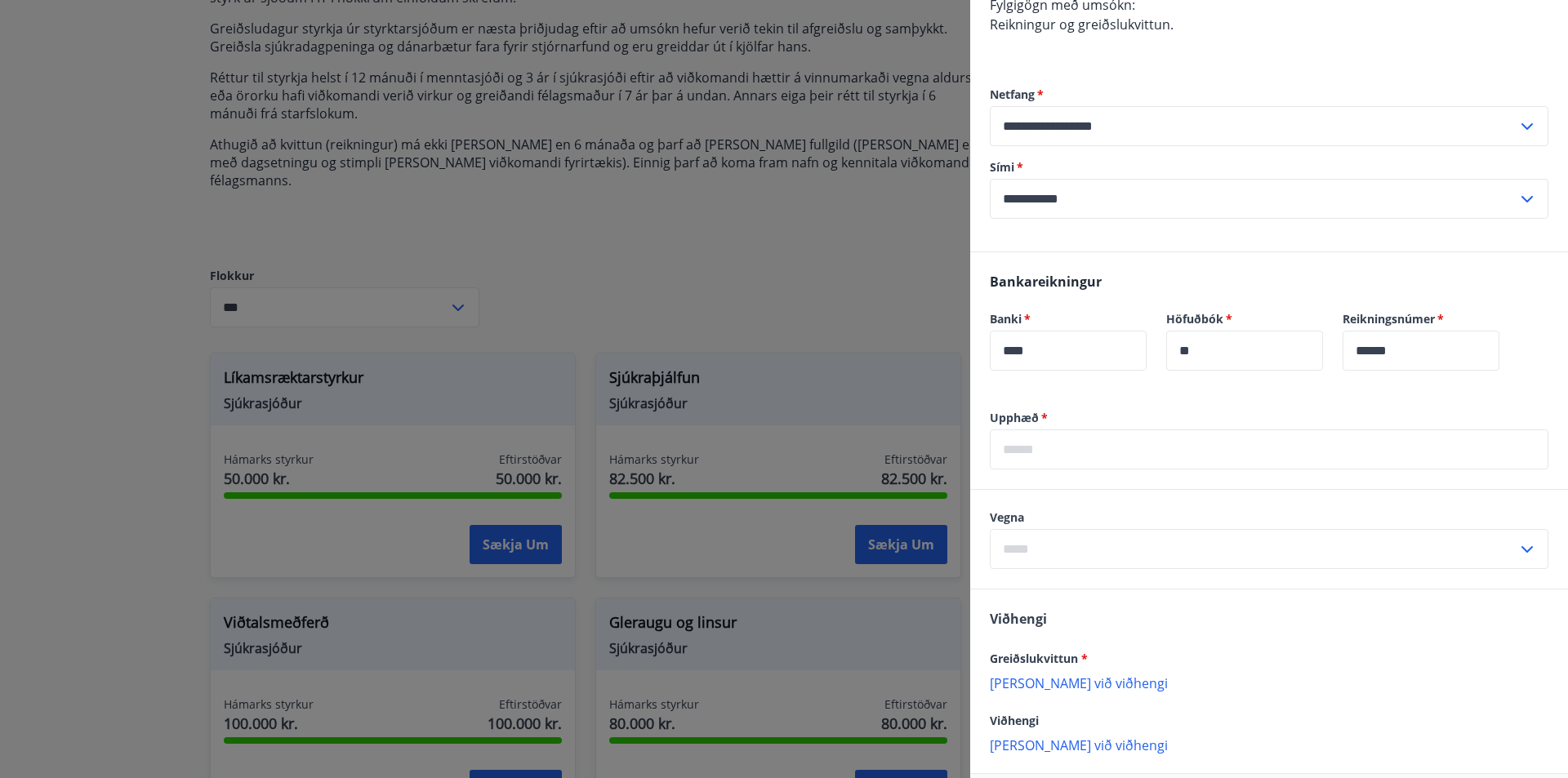
scroll to position [371, 0]
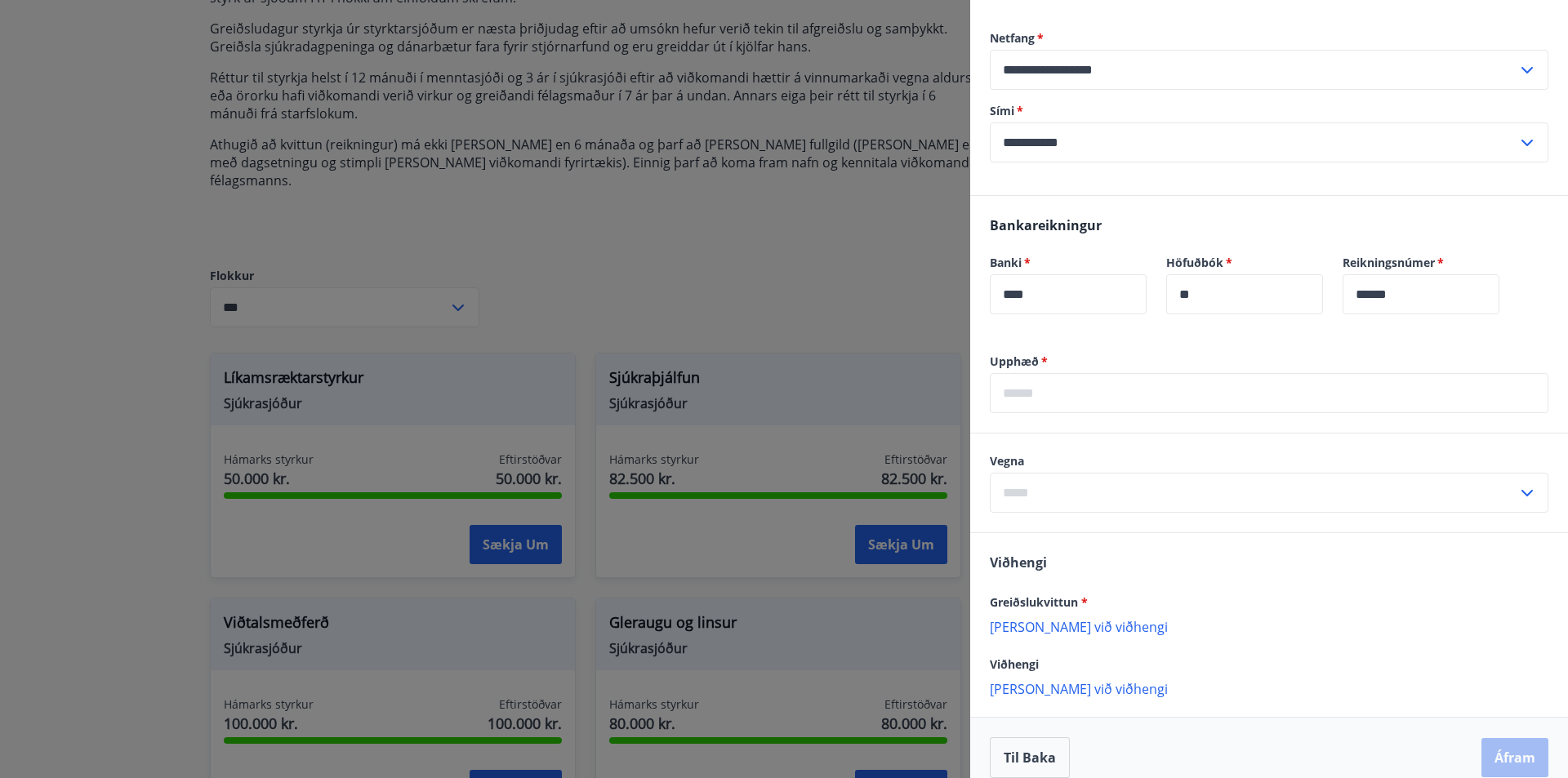
click at [1074, 375] on input "text" at bounding box center [1269, 393] width 559 height 40
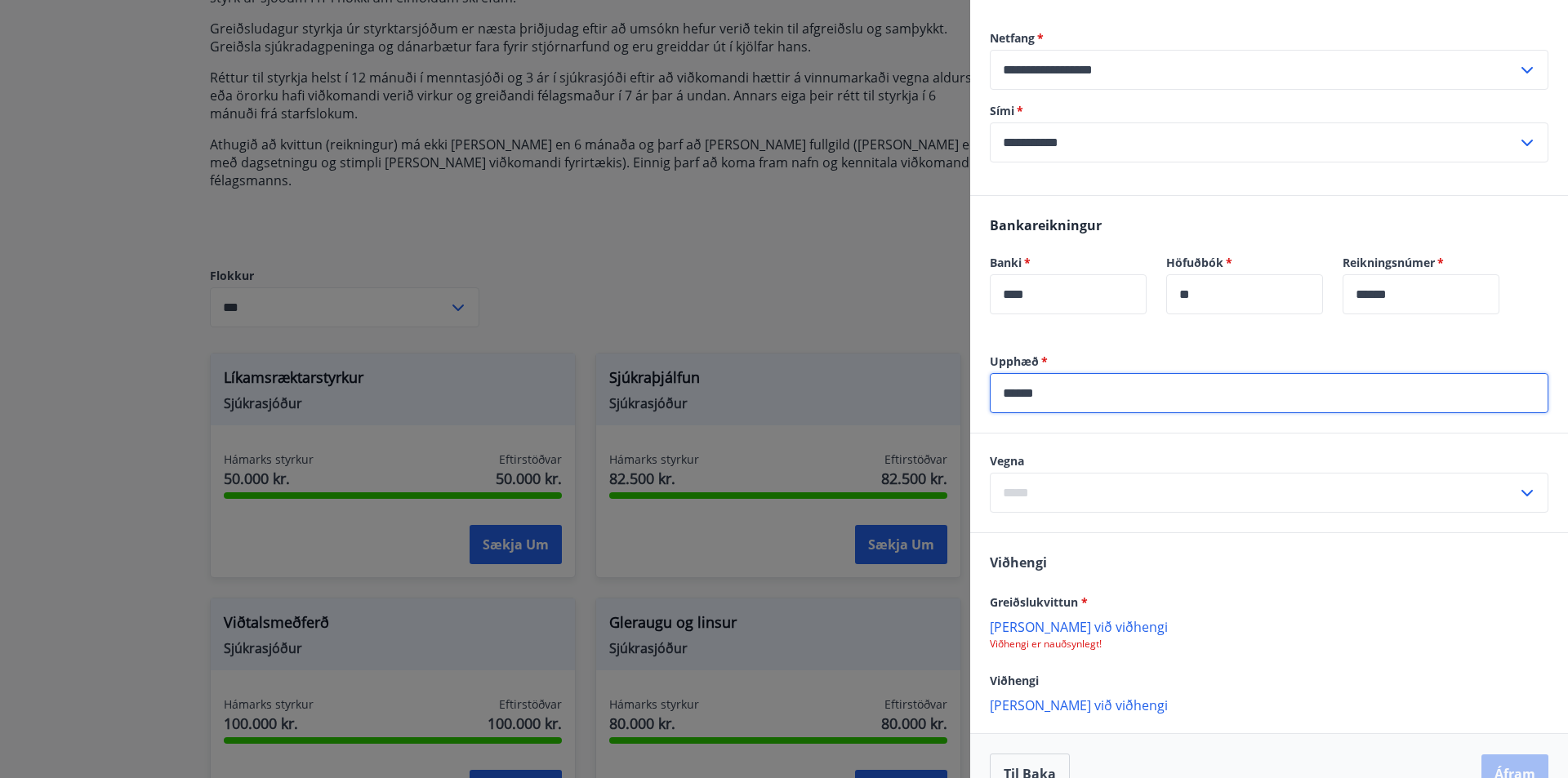
type input "******"
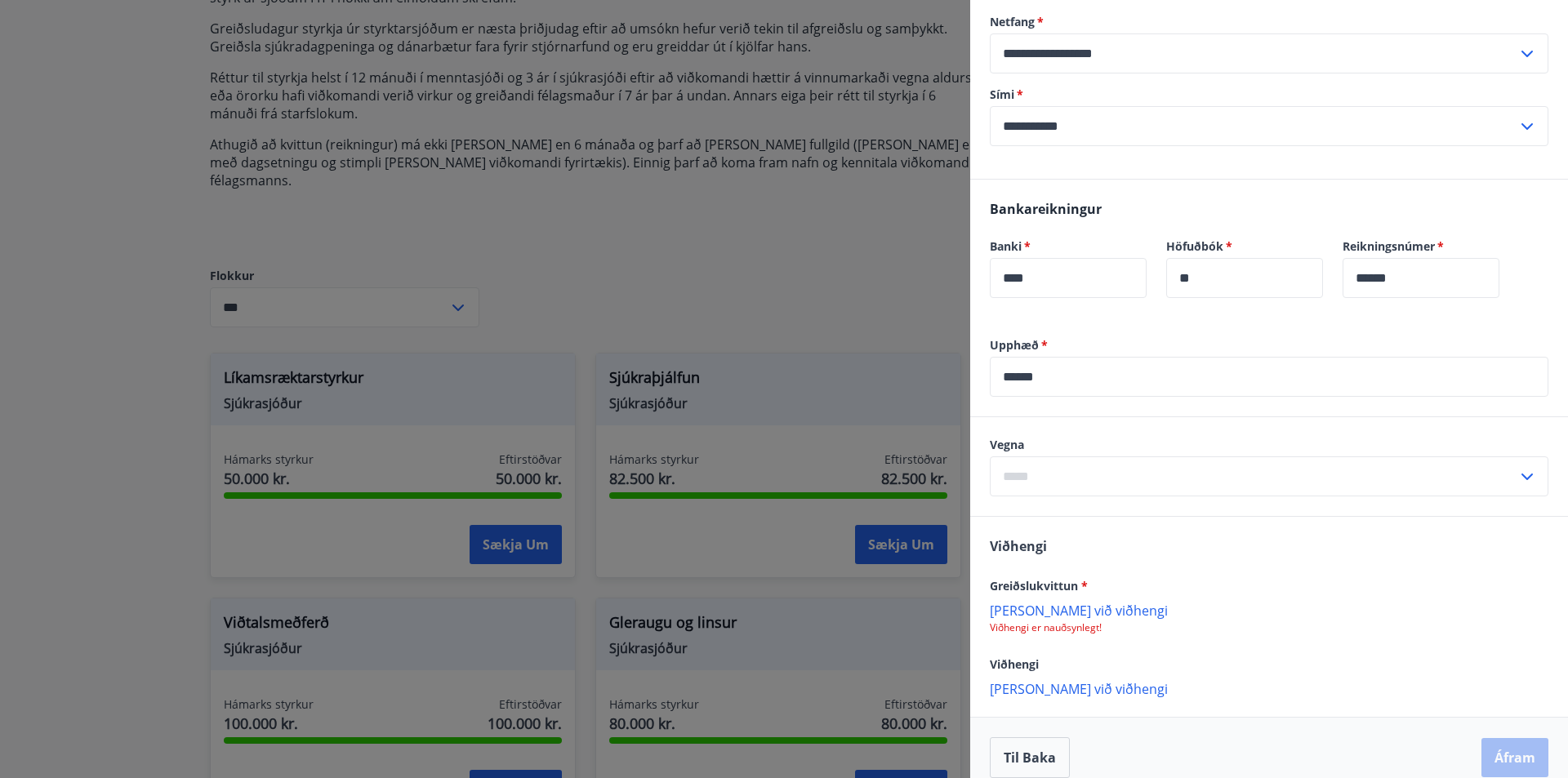
click at [1518, 467] on icon at bounding box center [1528, 477] width 19 height 19
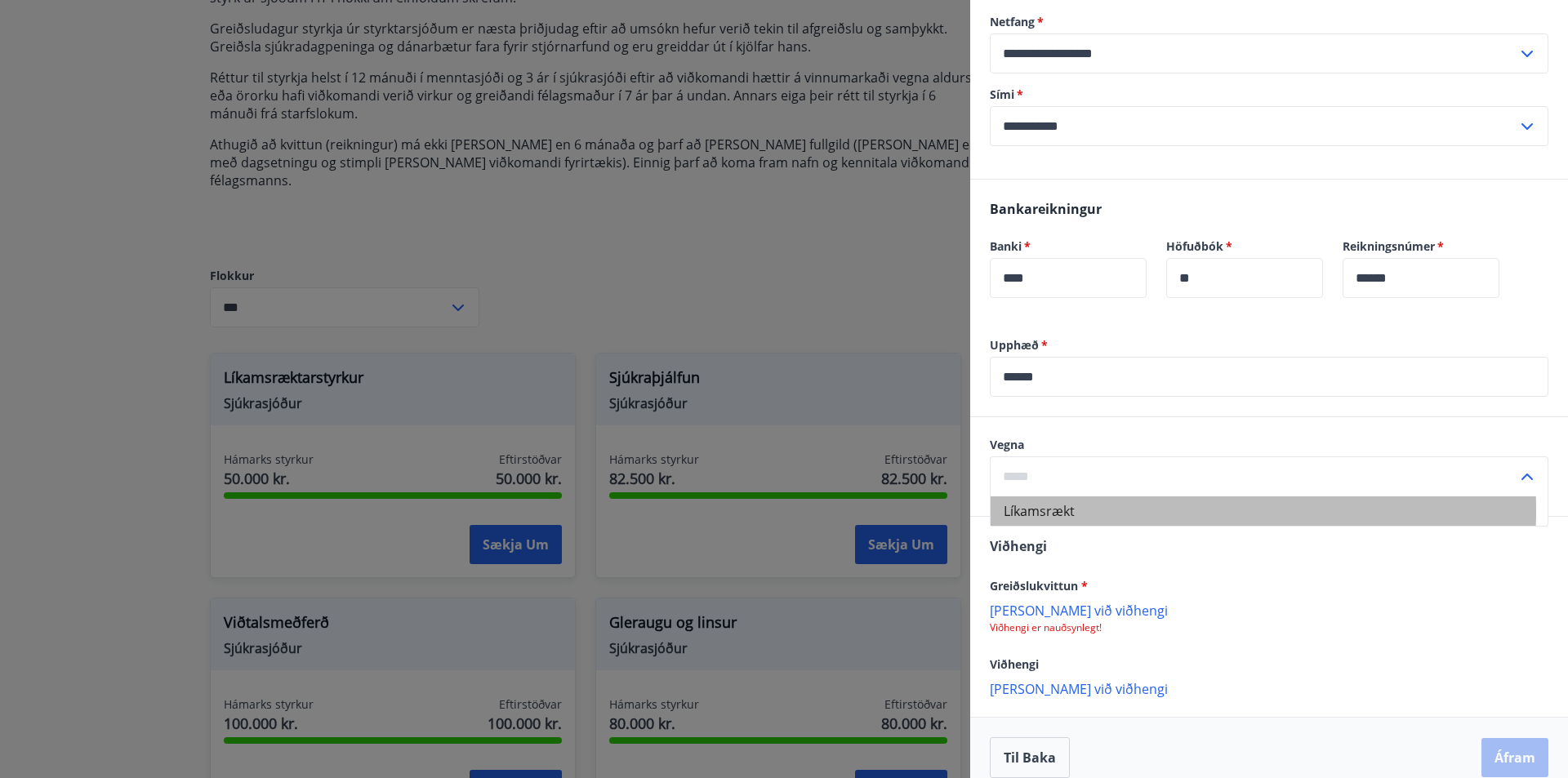
click at [1094, 496] on li "Líkamsrækt" at bounding box center [1269, 511] width 557 height 30
type input "**********"
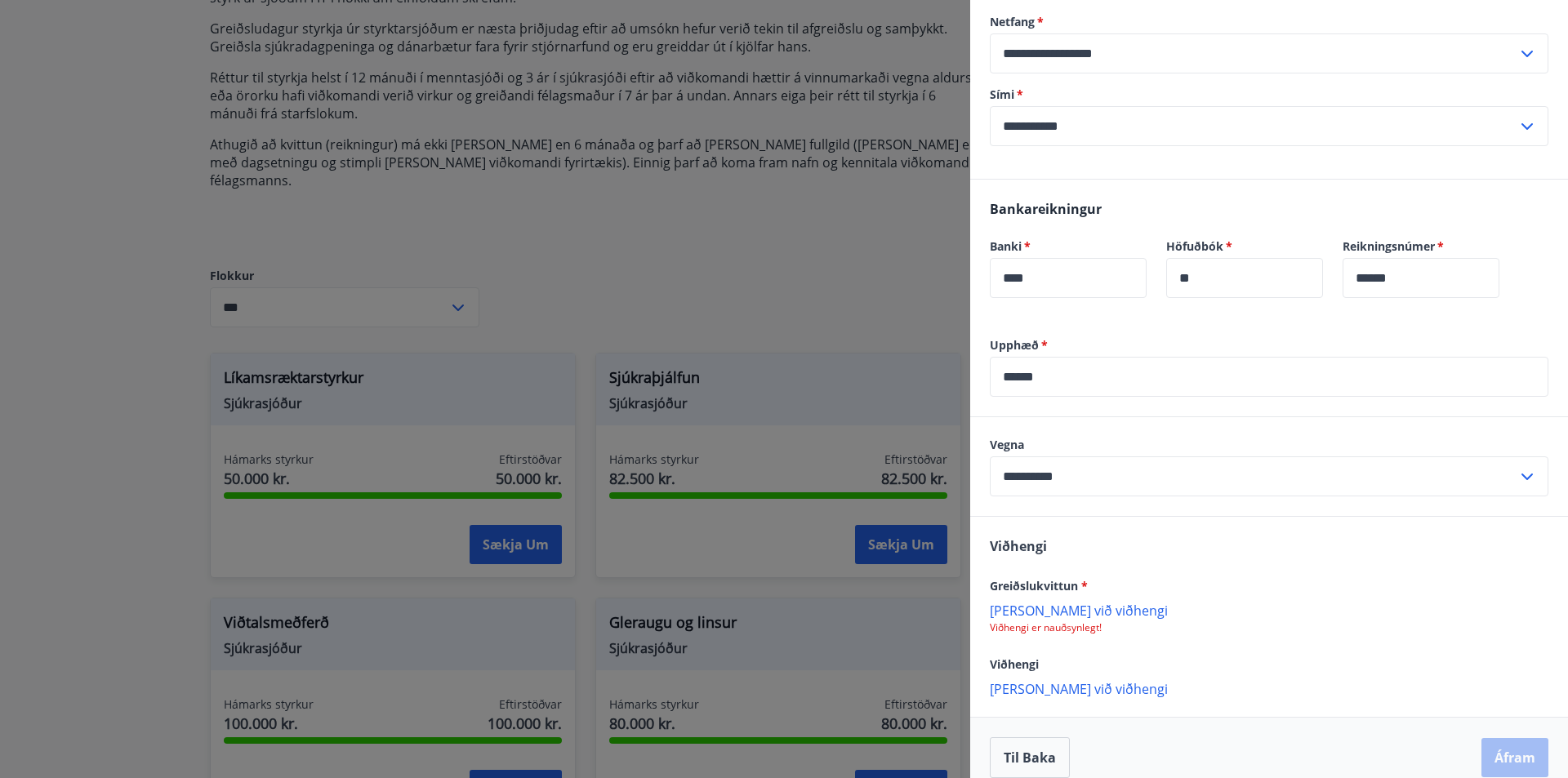
click at [1060, 602] on p "[PERSON_NAME] við viðhengi" at bounding box center [1269, 610] width 559 height 17
click at [1498, 739] on button "Áfram" at bounding box center [1515, 759] width 67 height 39
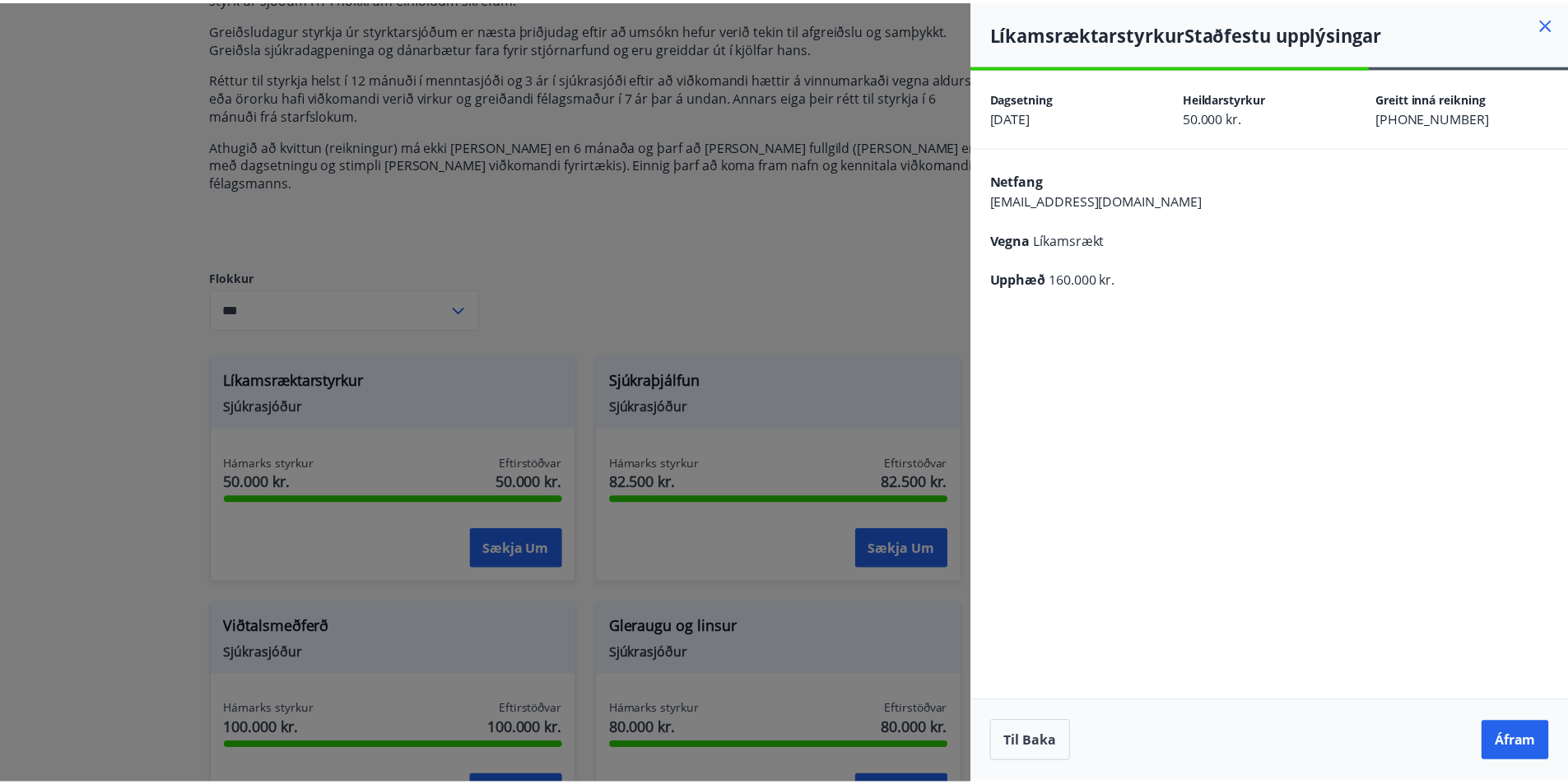
scroll to position [0, 0]
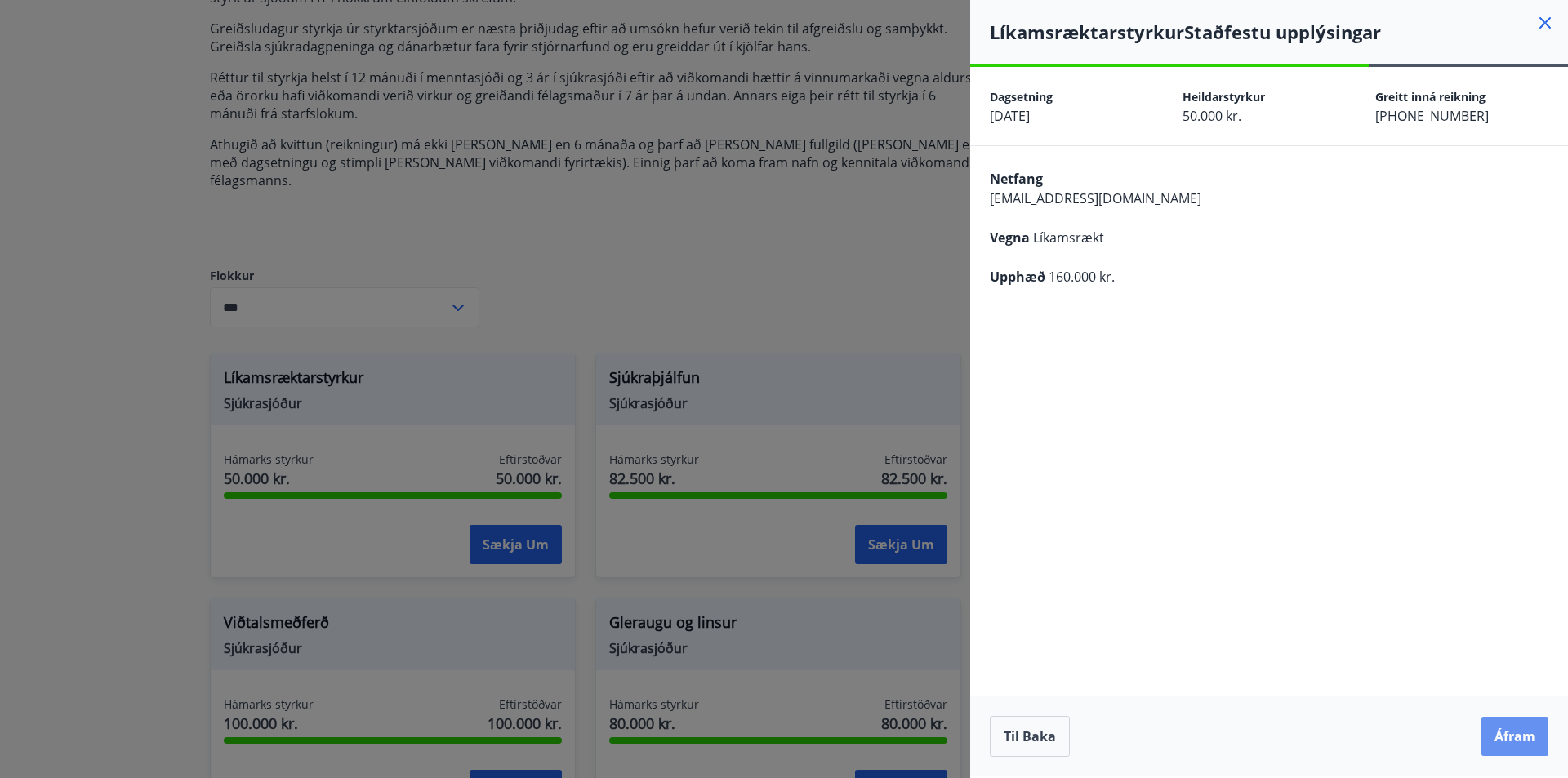
click at [1498, 739] on button "Áfram" at bounding box center [1515, 736] width 67 height 39
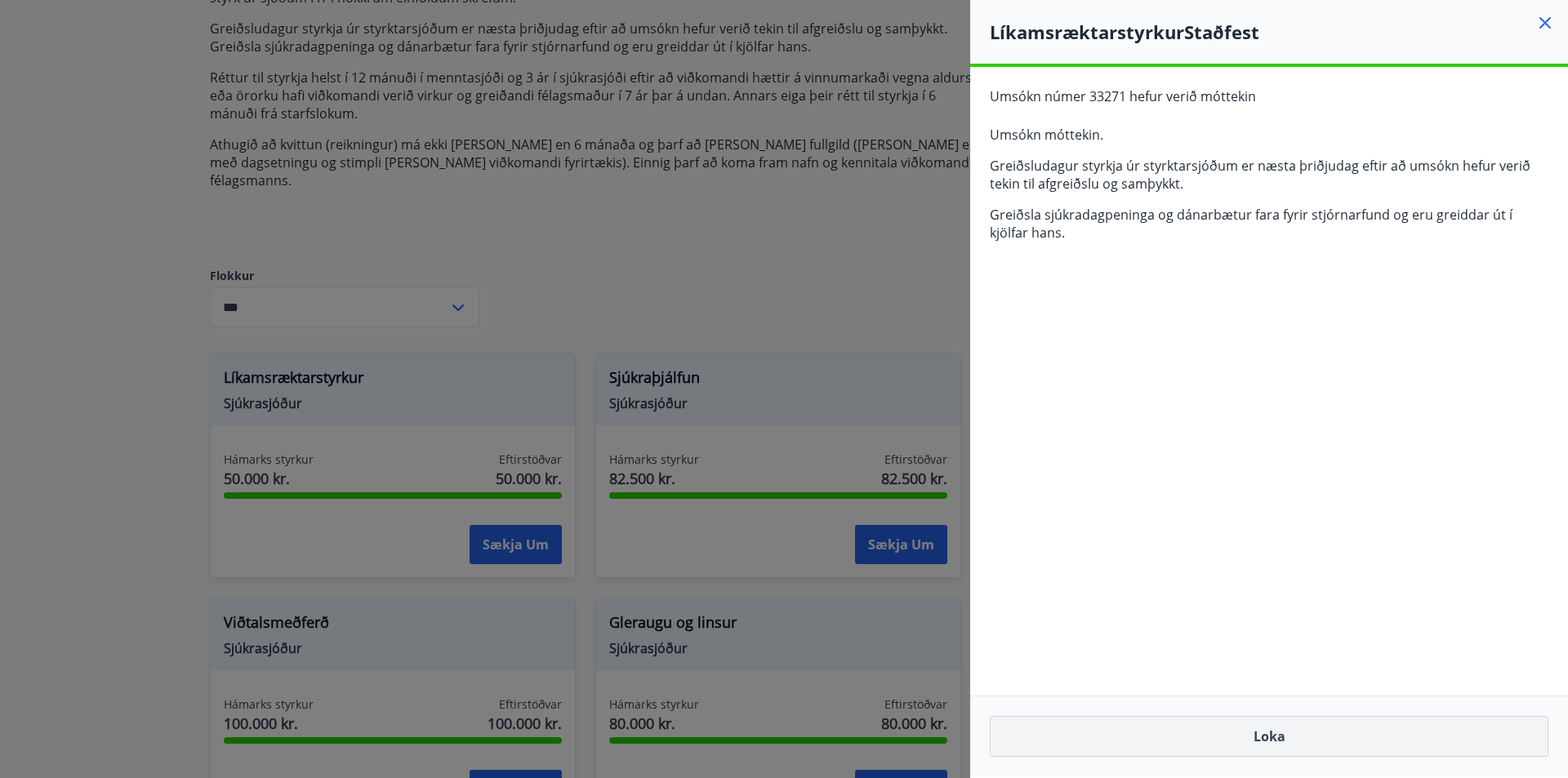
click at [1410, 729] on button "Loka" at bounding box center [1269, 736] width 559 height 41
